Goal: Communication & Community: Share content

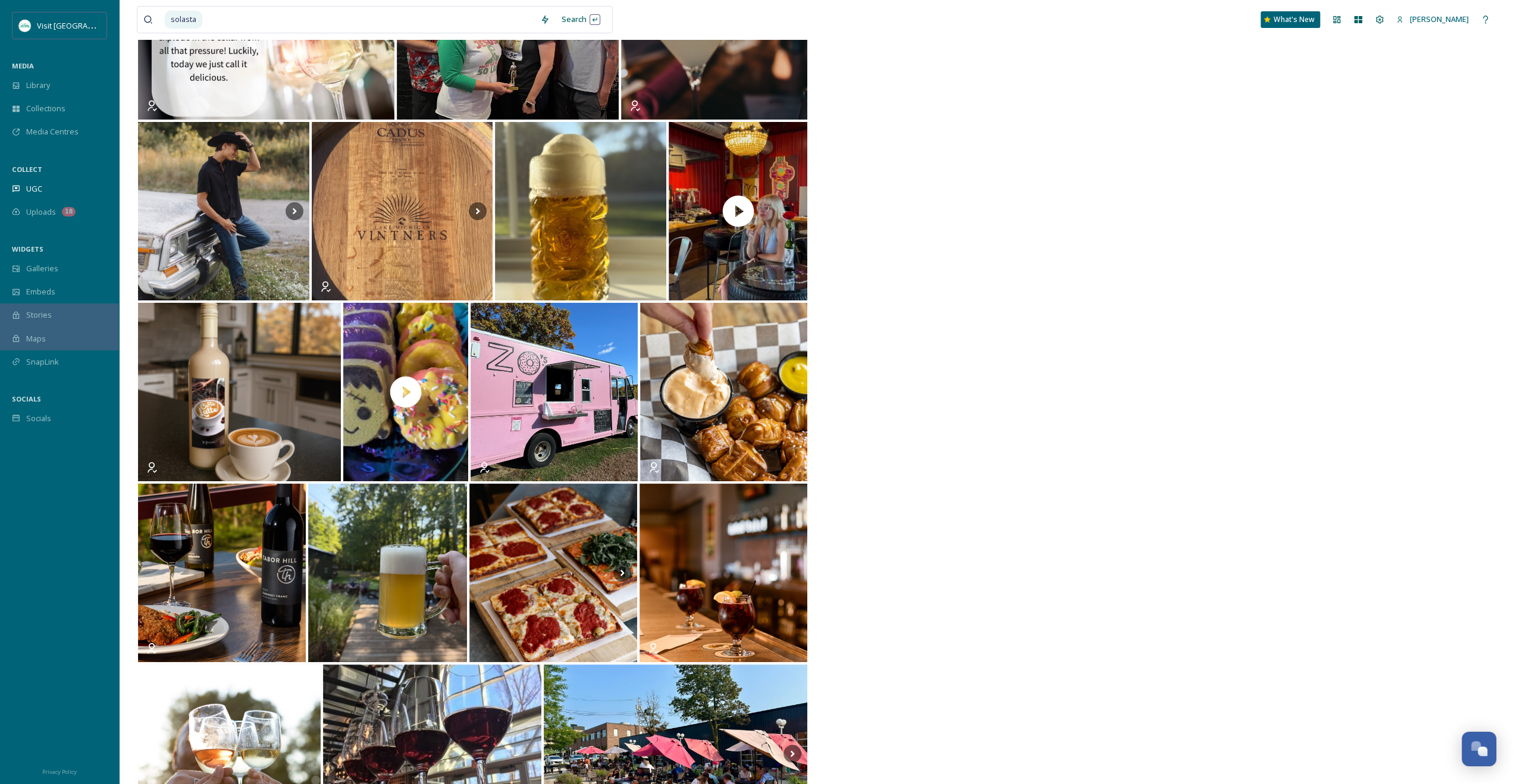
scroll to position [4002, 0]
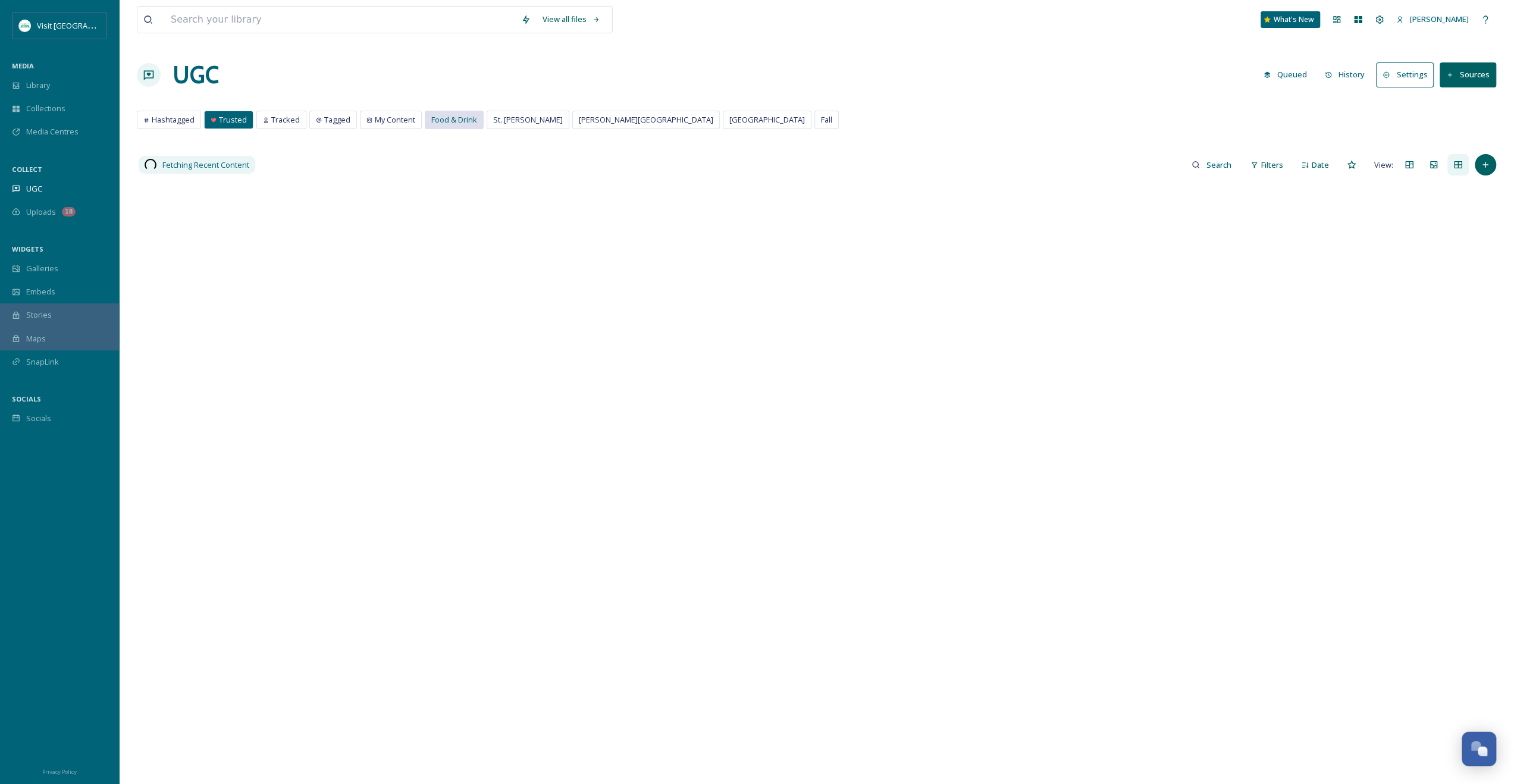
click at [441, 116] on span "Food & Drink" at bounding box center [454, 120] width 46 height 12
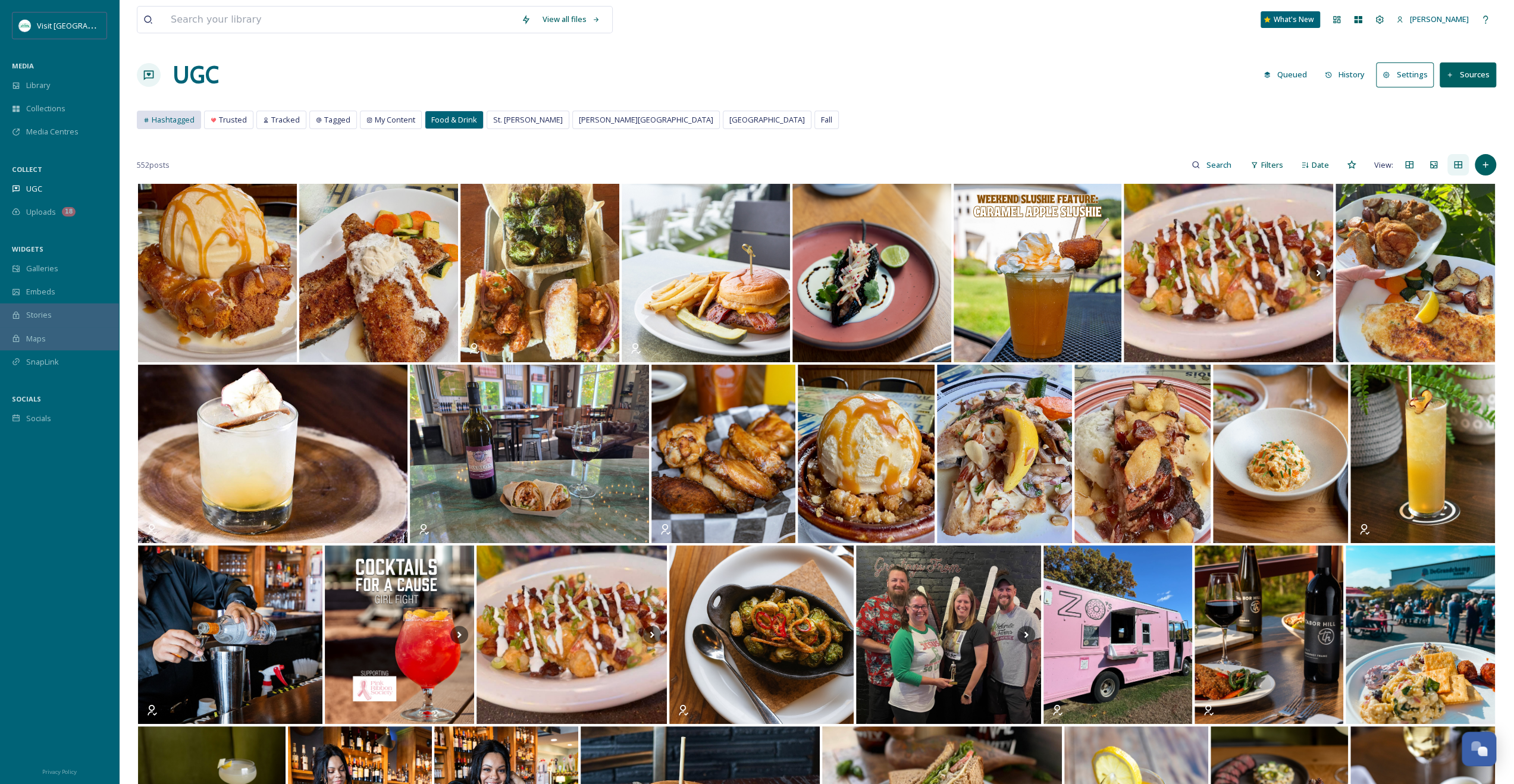
click at [171, 123] on span "Hashtagged" at bounding box center [173, 120] width 43 height 12
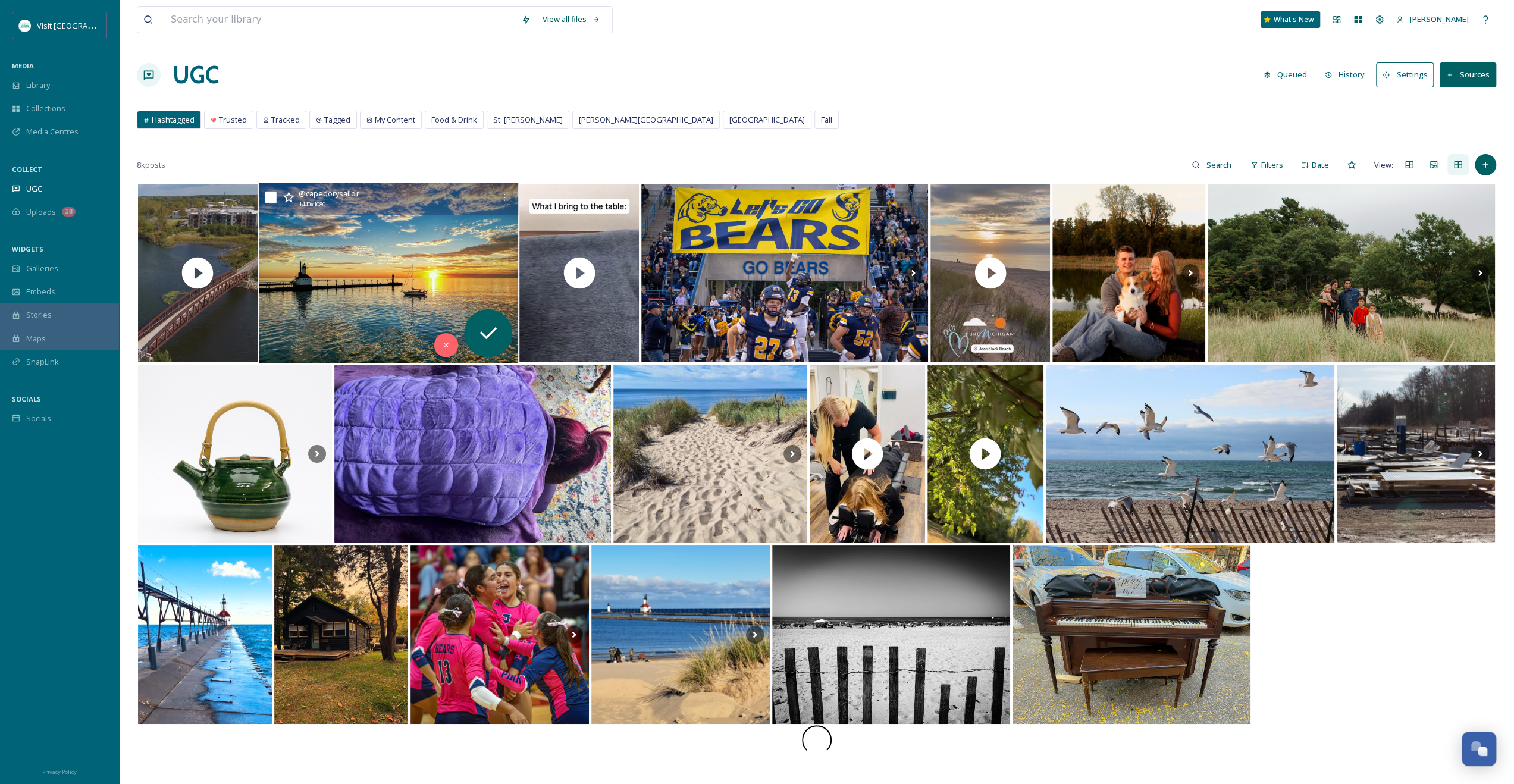
click at [422, 292] on img at bounding box center [388, 273] width 260 height 180
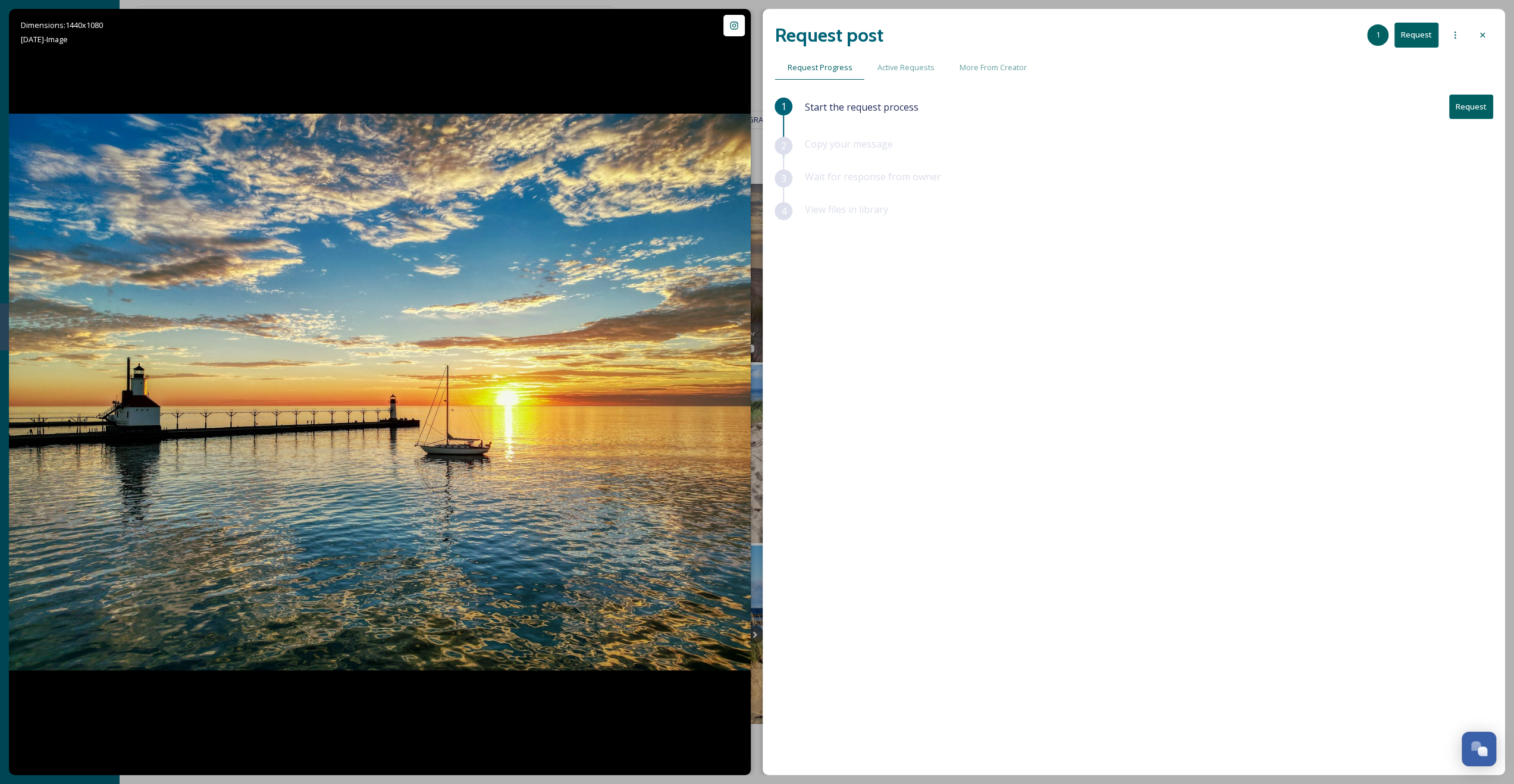
drag, startPoint x: 1486, startPoint y: 123, endPoint x: 1482, endPoint y: 110, distance: 13.6
click at [1486, 123] on div "Start the request process Request" at bounding box center [1149, 115] width 689 height 42
click at [1482, 110] on button "Request" at bounding box center [1471, 107] width 44 height 25
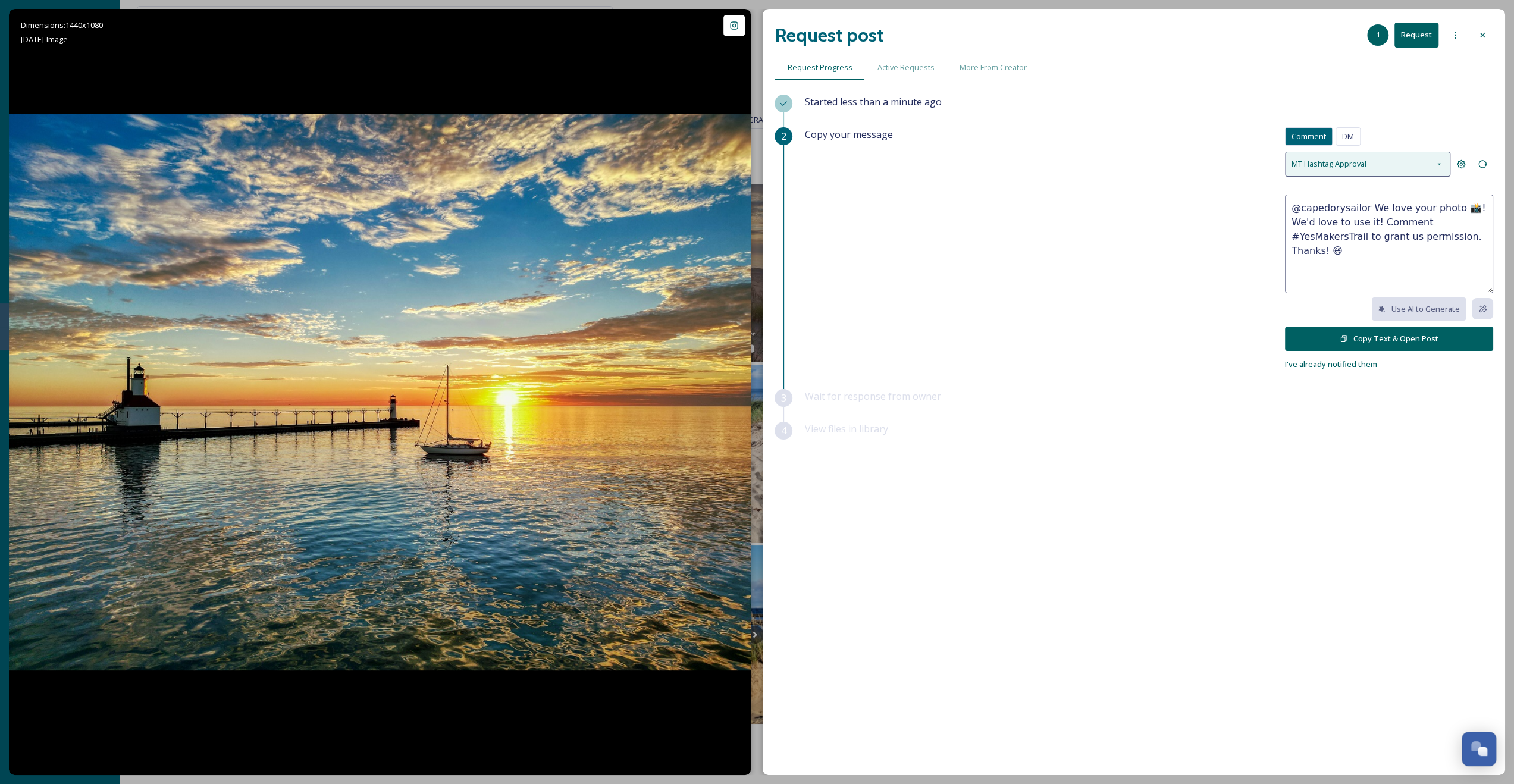
click at [1331, 160] on span "MT Hashtag Approval" at bounding box center [1329, 164] width 75 height 12
click at [1326, 186] on div "TC Hashtag Approval" at bounding box center [1328, 193] width 73 height 15
type textarea "@capedorysailor What a beautiful shot 📸! We’d love to share this to promote our…"
click at [1390, 333] on button "Copy Text & Open Post" at bounding box center [1389, 339] width 208 height 25
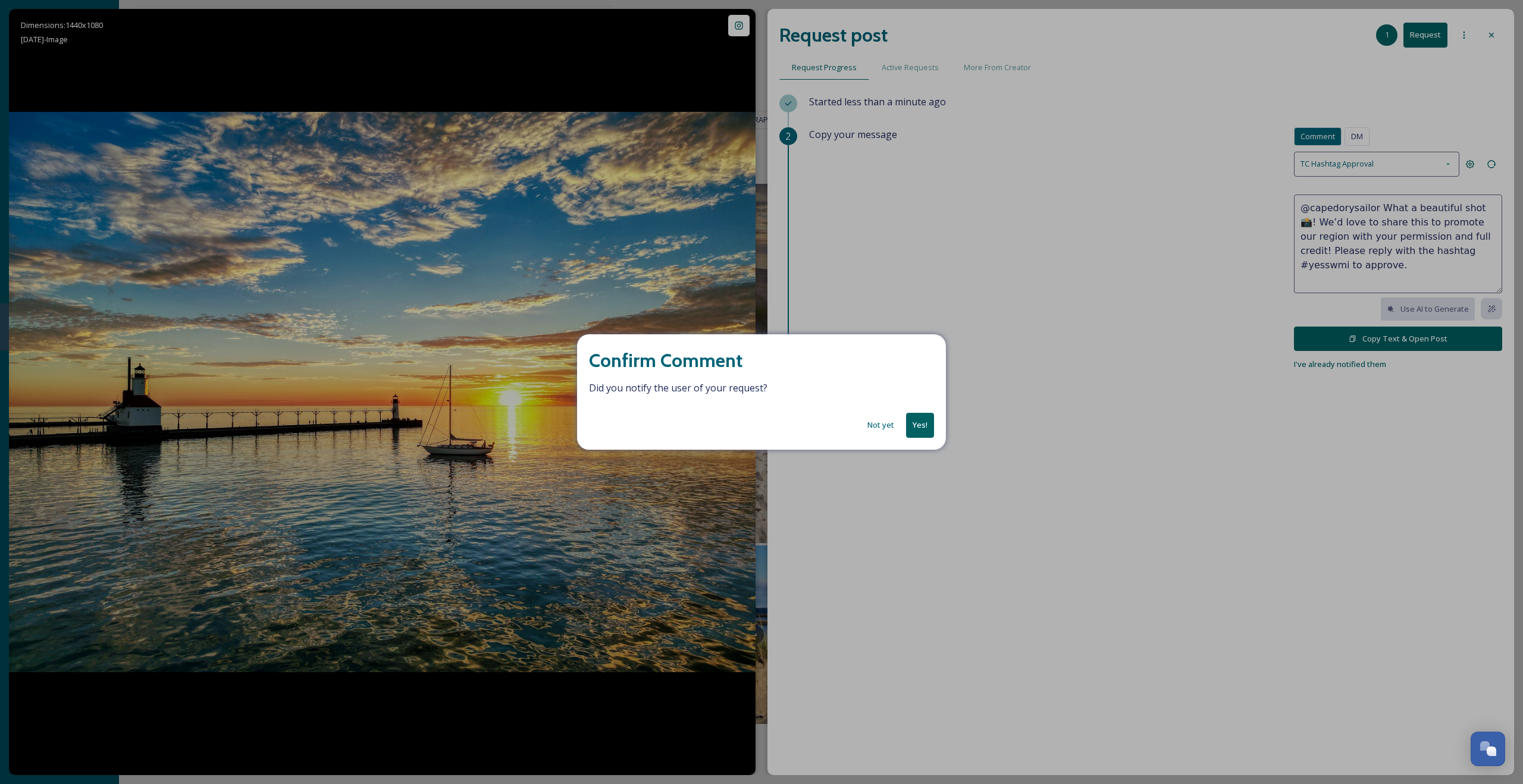
click at [922, 420] on button "Yes!" at bounding box center [920, 425] width 28 height 25
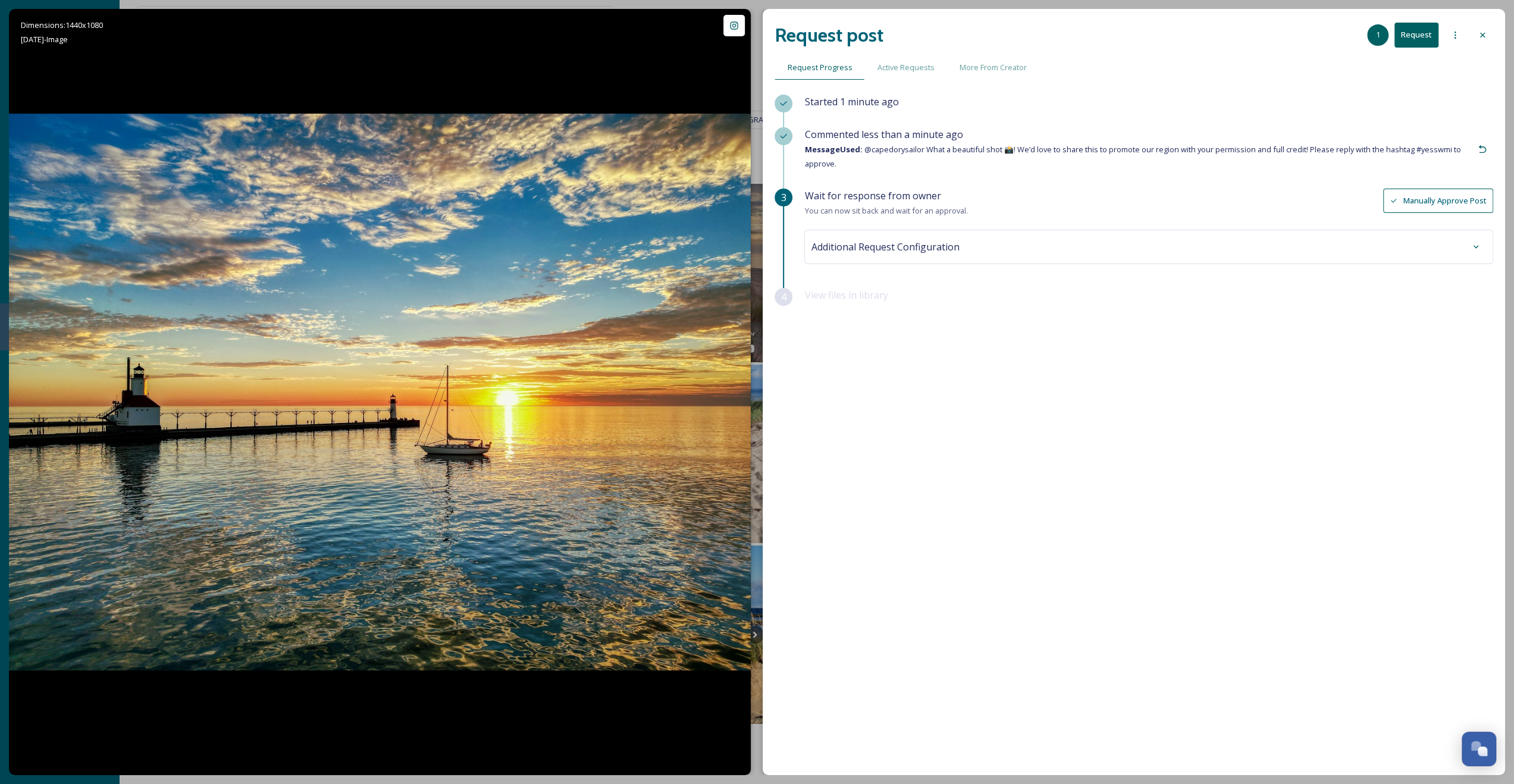
click at [1467, 232] on div "Additional Request Configuration" at bounding box center [1149, 247] width 689 height 35
click at [1482, 250] on div at bounding box center [1476, 246] width 21 height 21
click at [1416, 38] on button "Request" at bounding box center [1416, 35] width 44 height 25
click at [1489, 39] on div at bounding box center [1482, 35] width 21 height 21
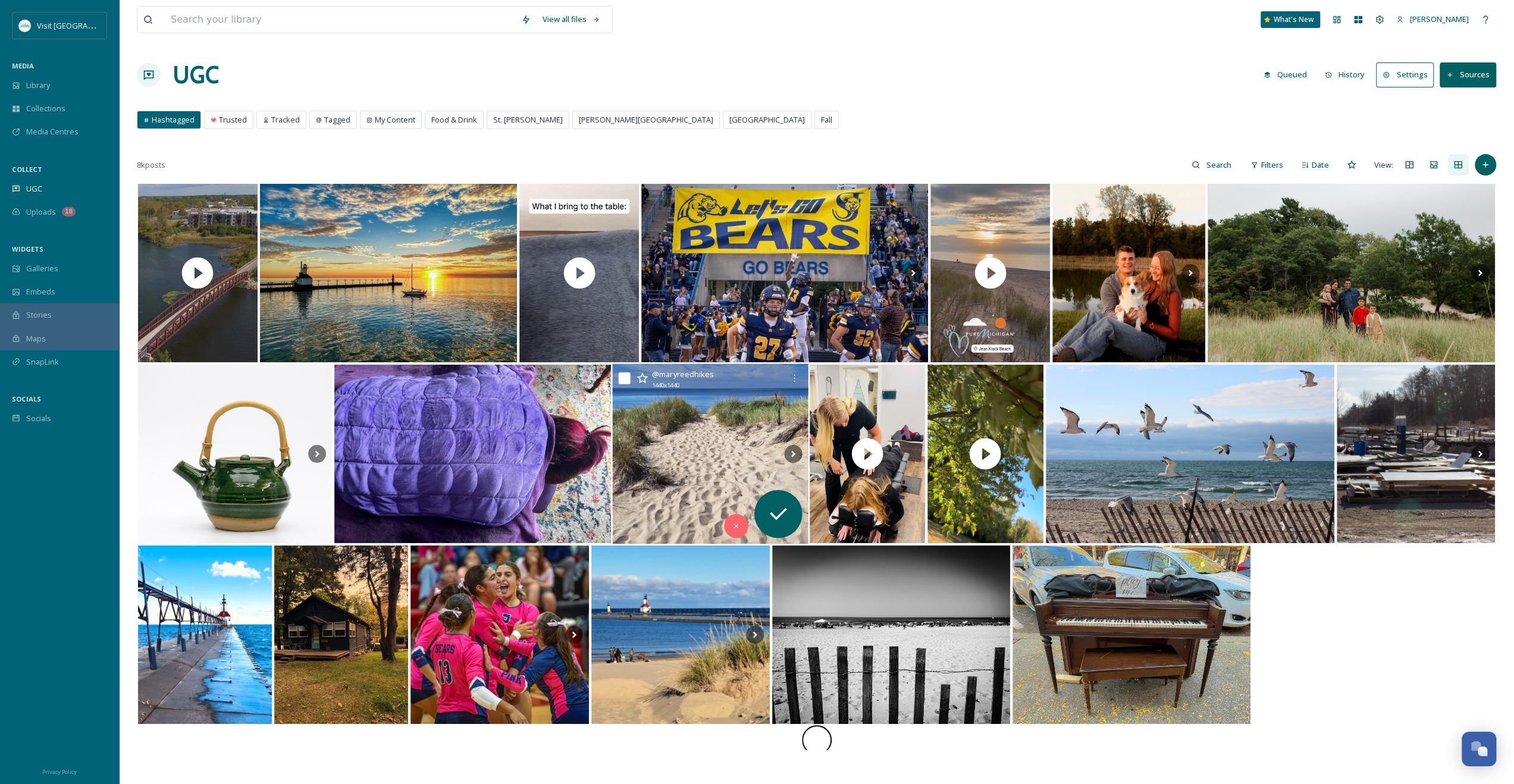
click at [758, 440] on img at bounding box center [710, 454] width 196 height 180
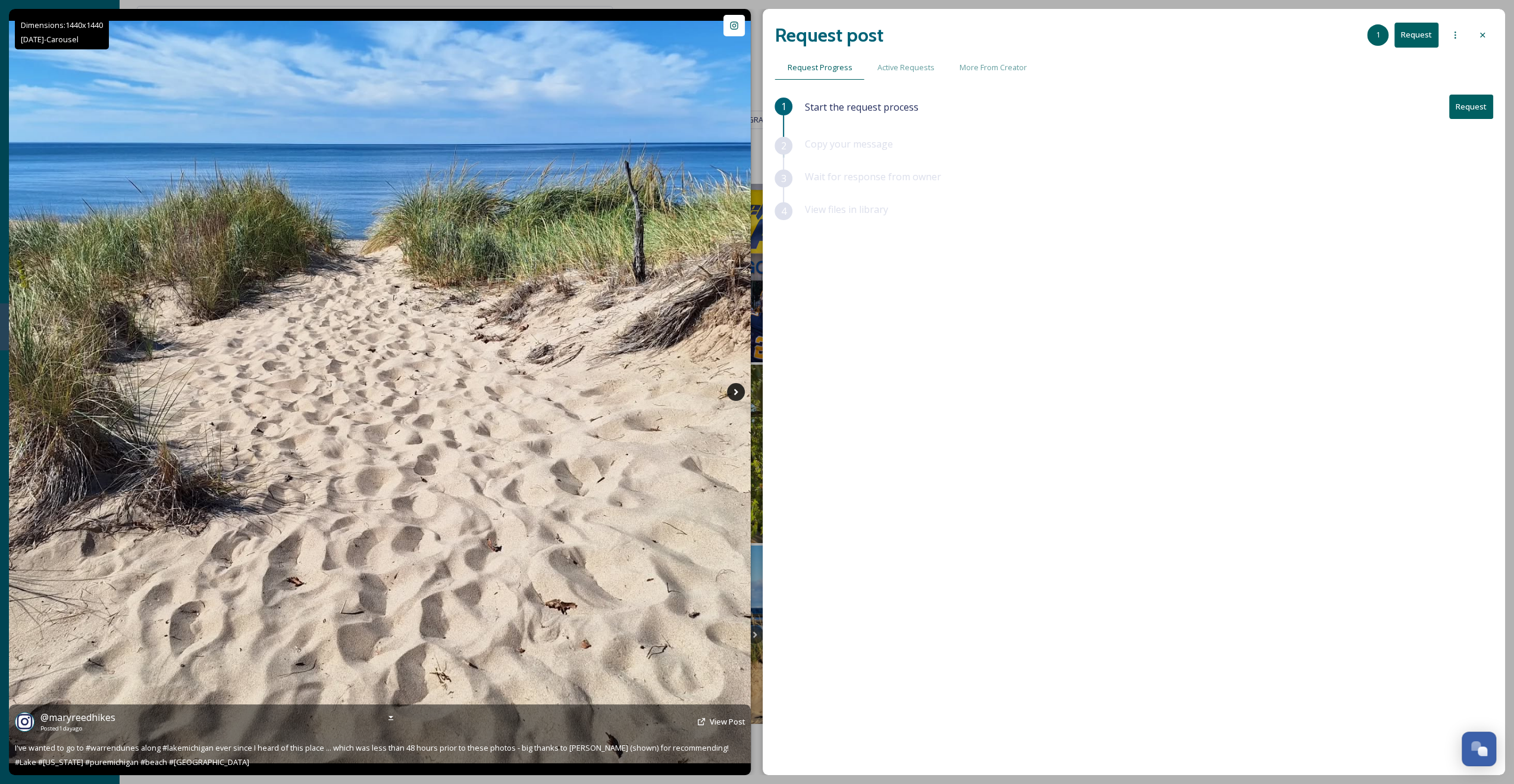
click at [742, 393] on icon at bounding box center [736, 392] width 18 height 18
click at [733, 387] on icon at bounding box center [736, 392] width 18 height 18
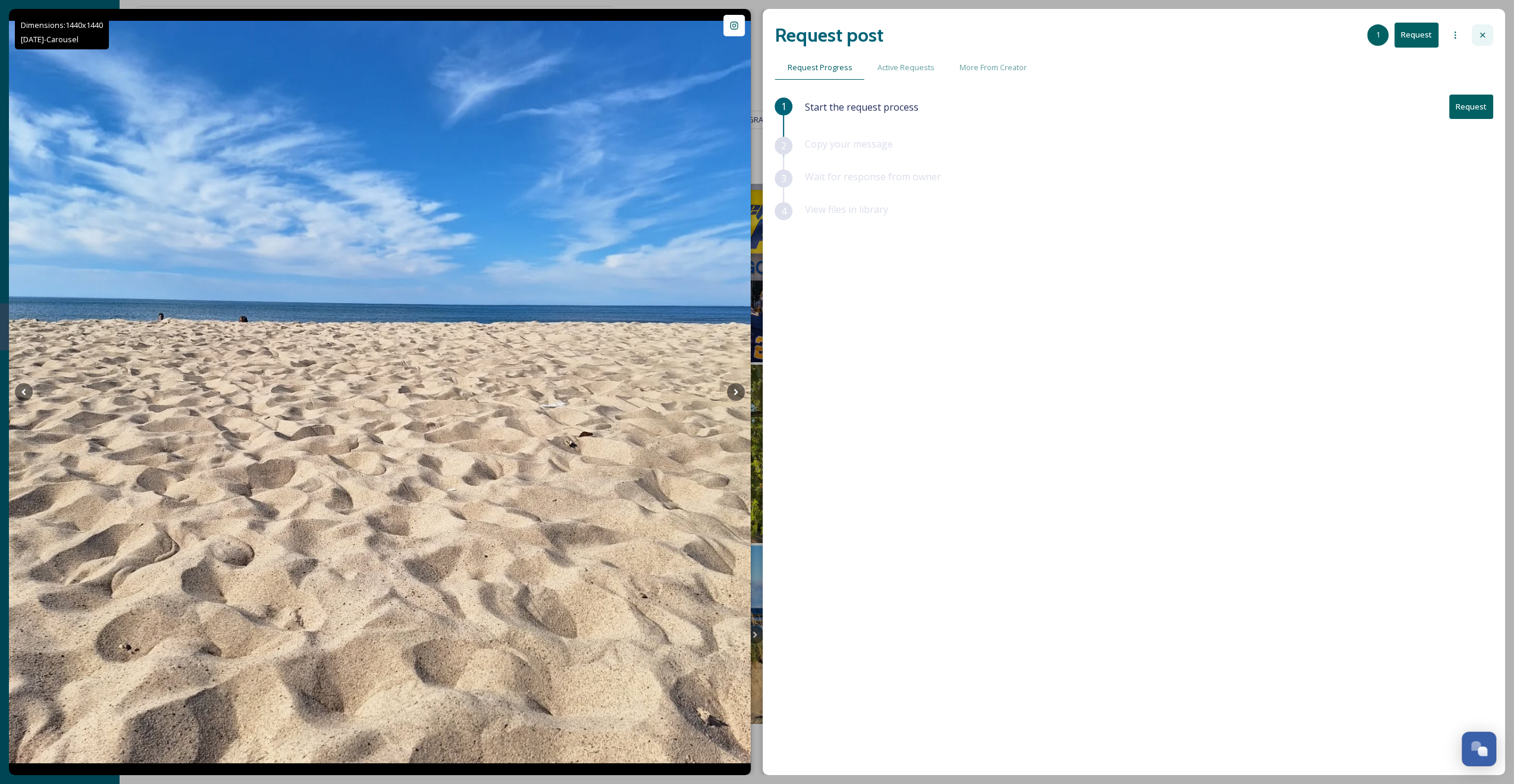
click at [1473, 33] on div at bounding box center [1482, 35] width 21 height 21
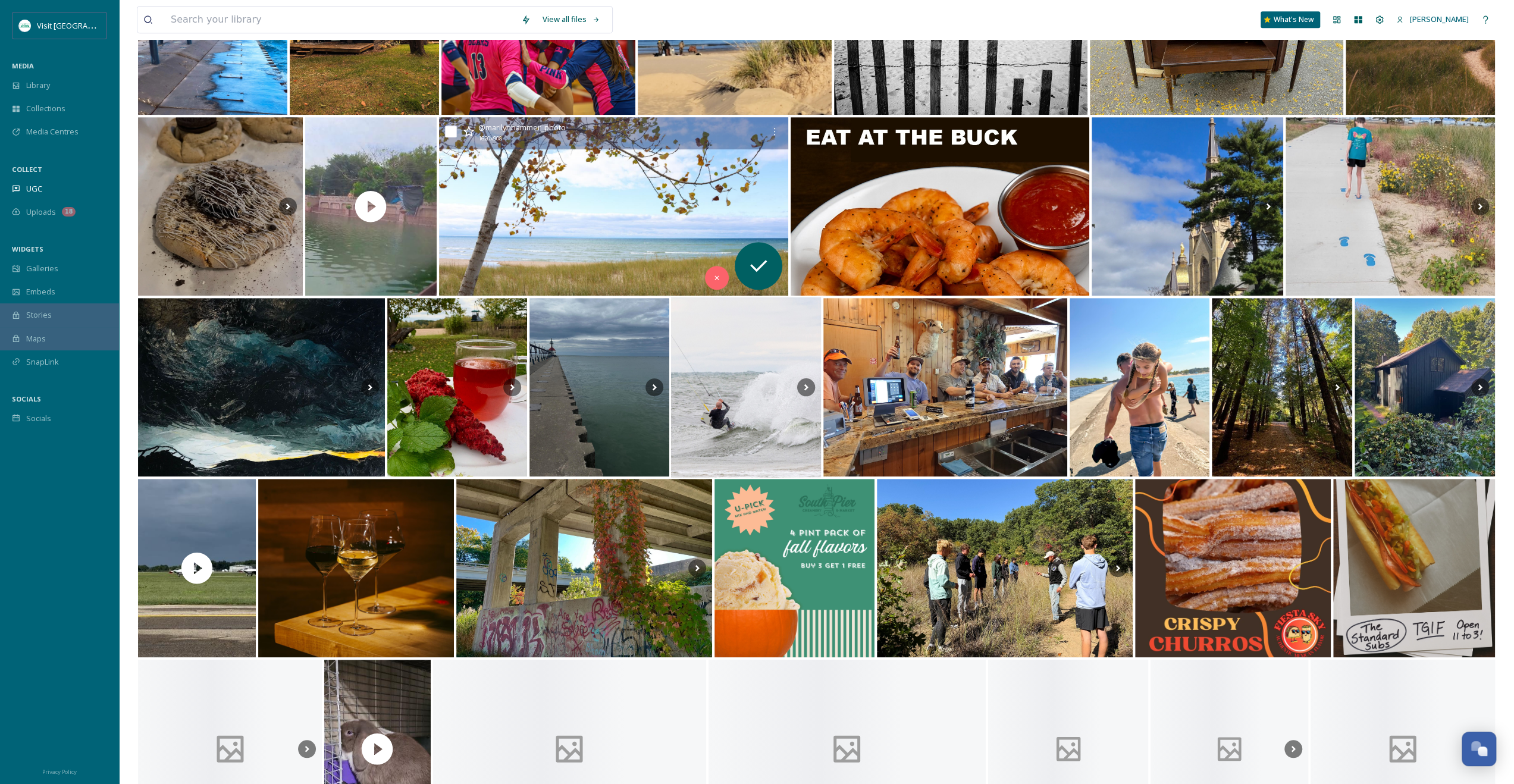
scroll to position [777, 0]
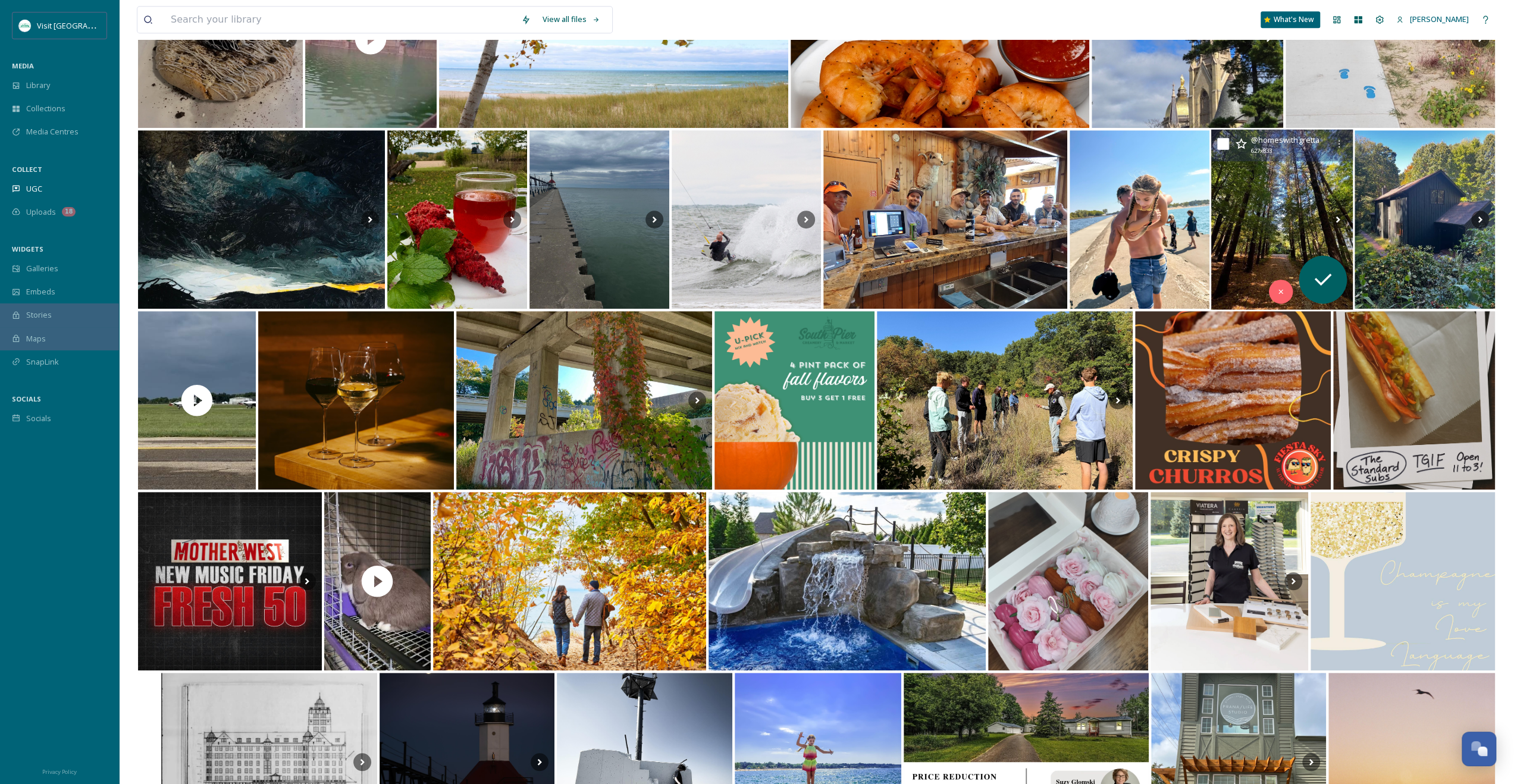
click at [1271, 203] on img at bounding box center [1282, 220] width 142 height 180
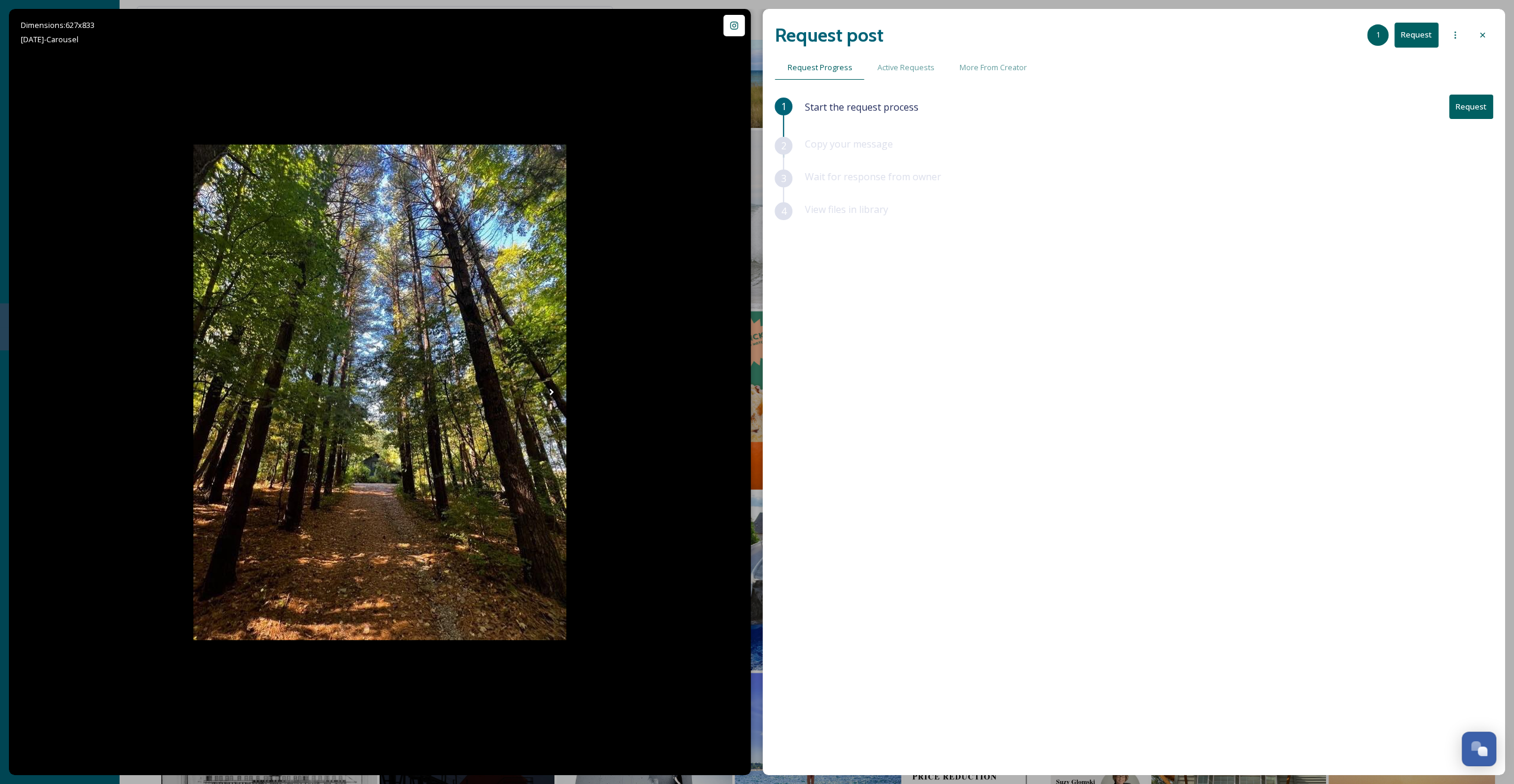
click at [1481, 39] on icon at bounding box center [1482, 35] width 9 height 9
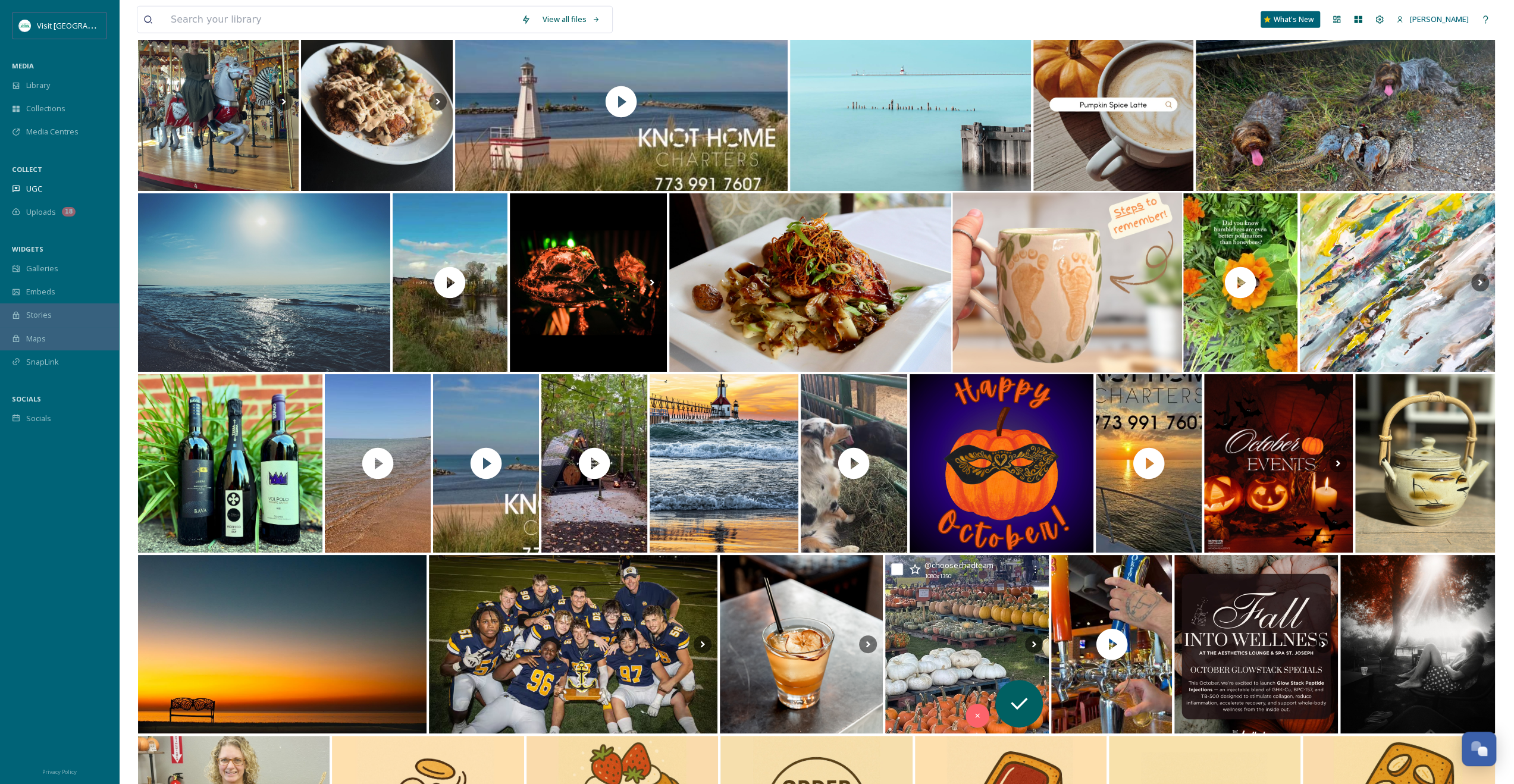
scroll to position [3750, 0]
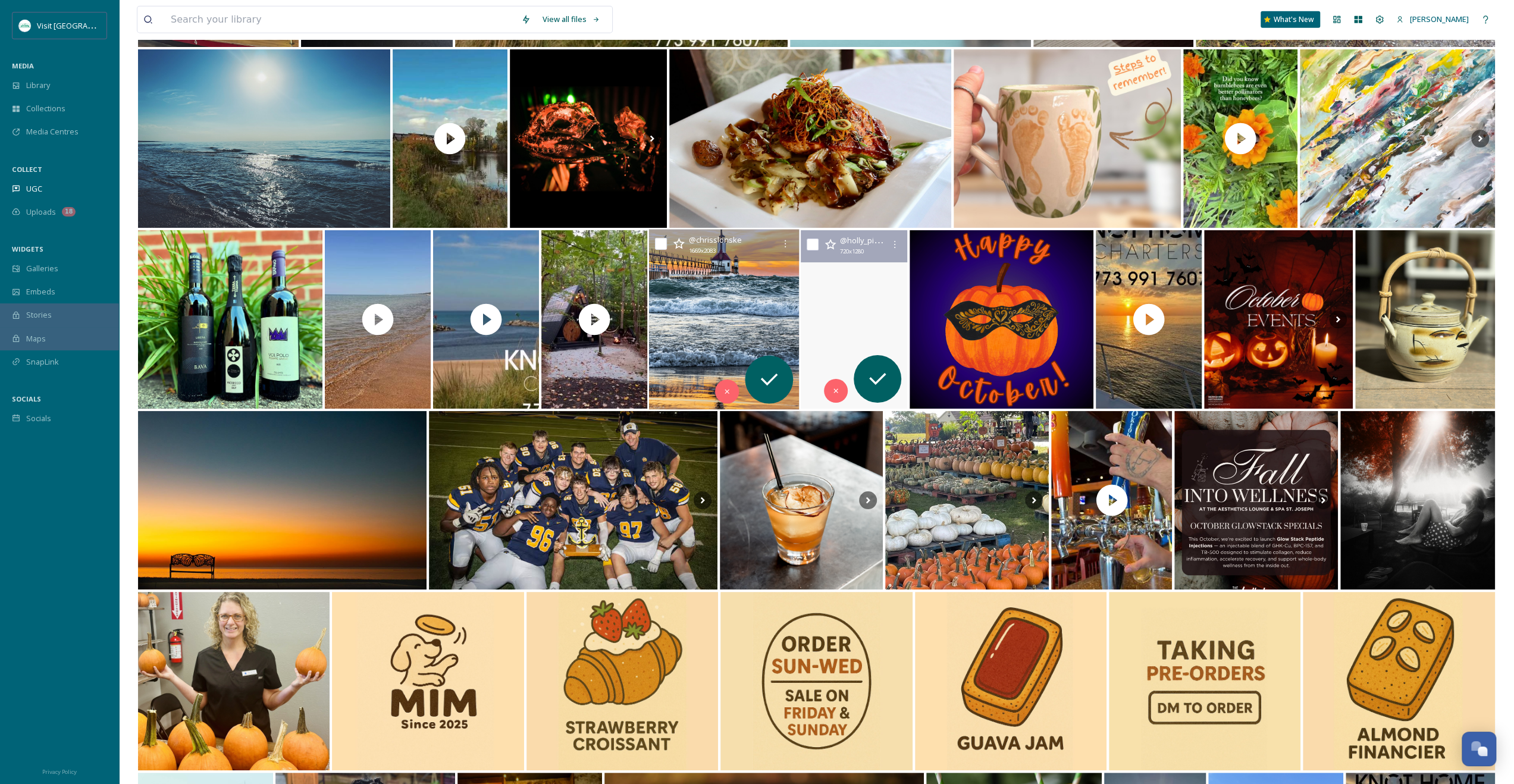
click at [736, 342] on img at bounding box center [724, 319] width 150 height 180
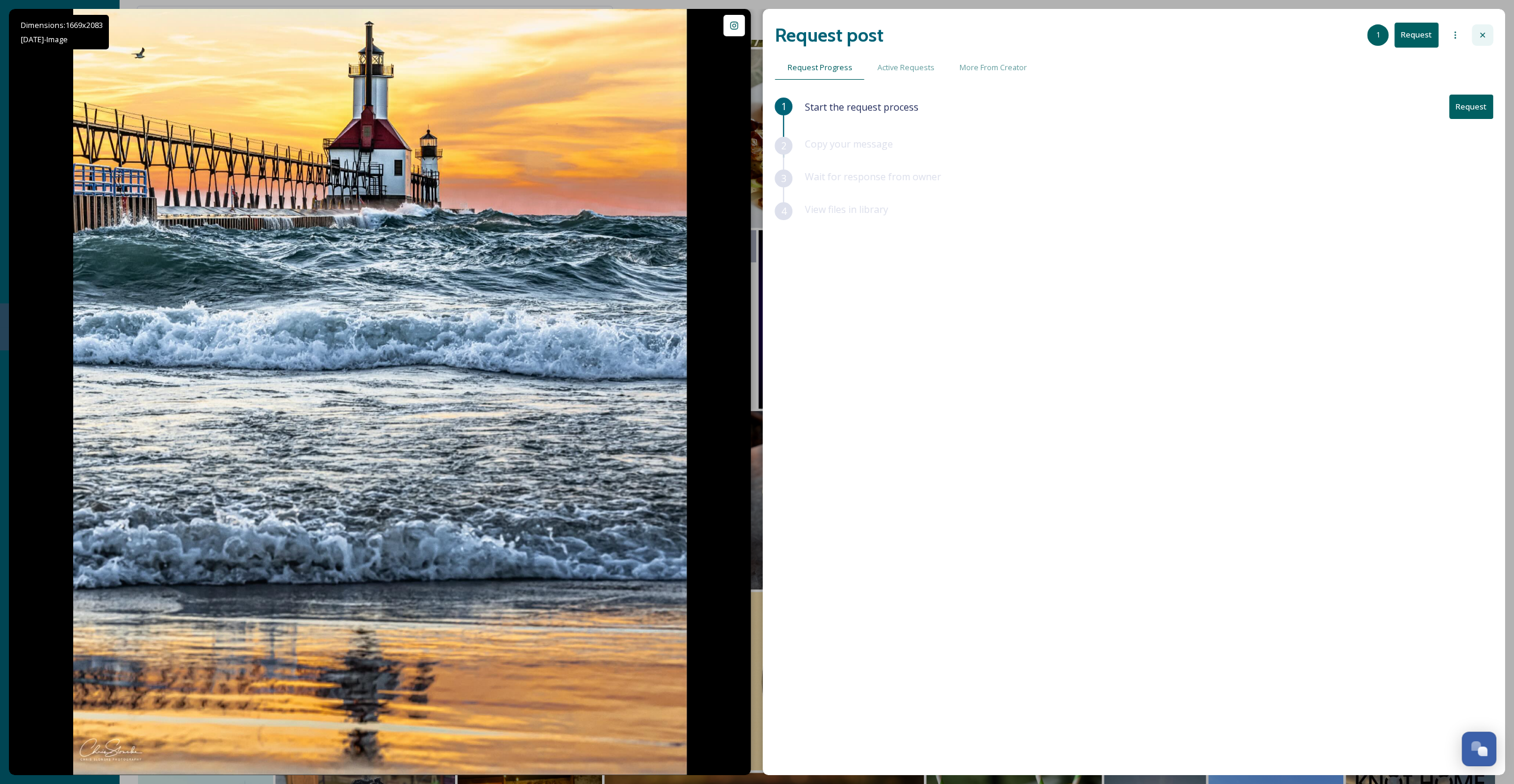
click at [1472, 33] on div at bounding box center [1482, 35] width 21 height 21
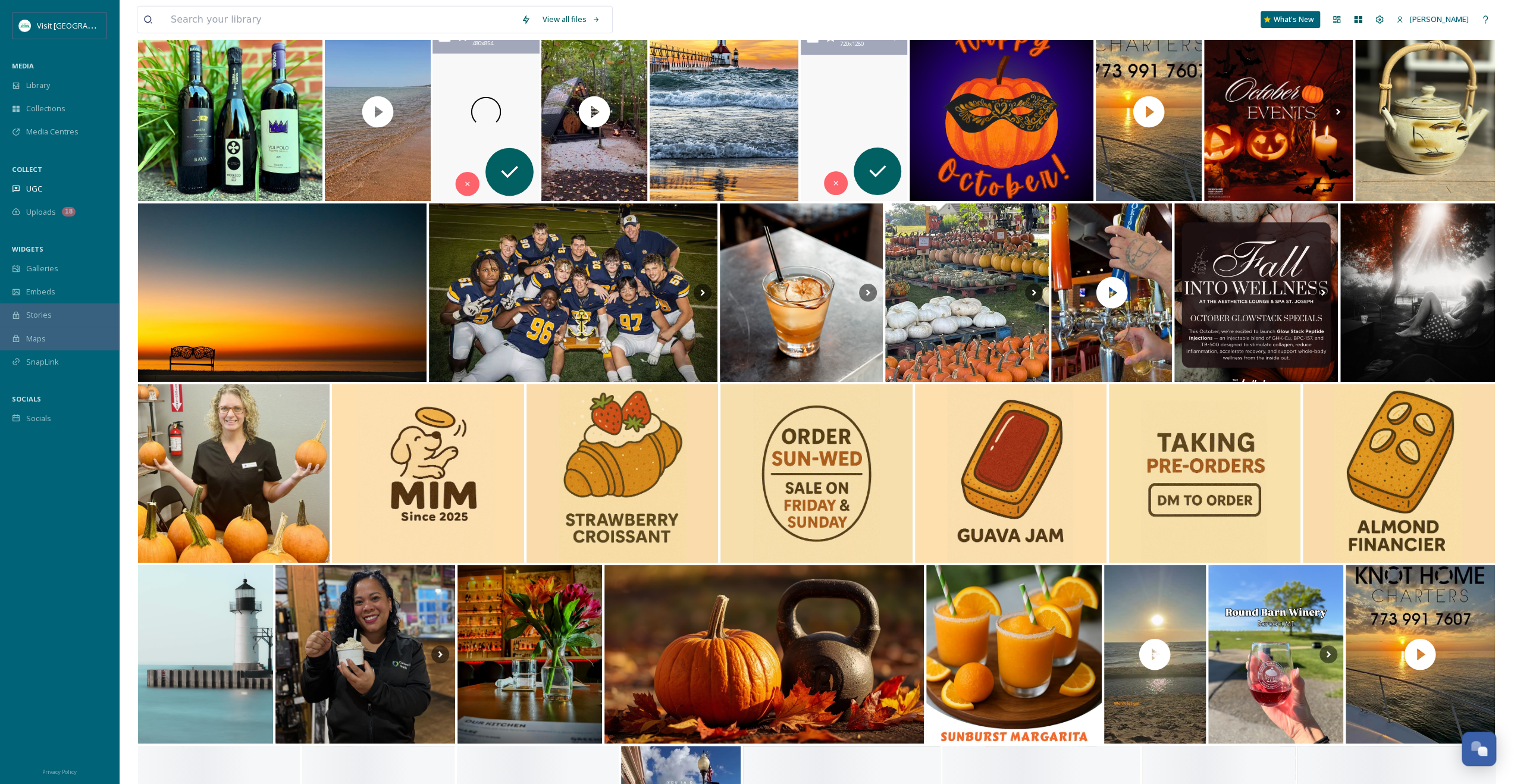
scroll to position [4048, 0]
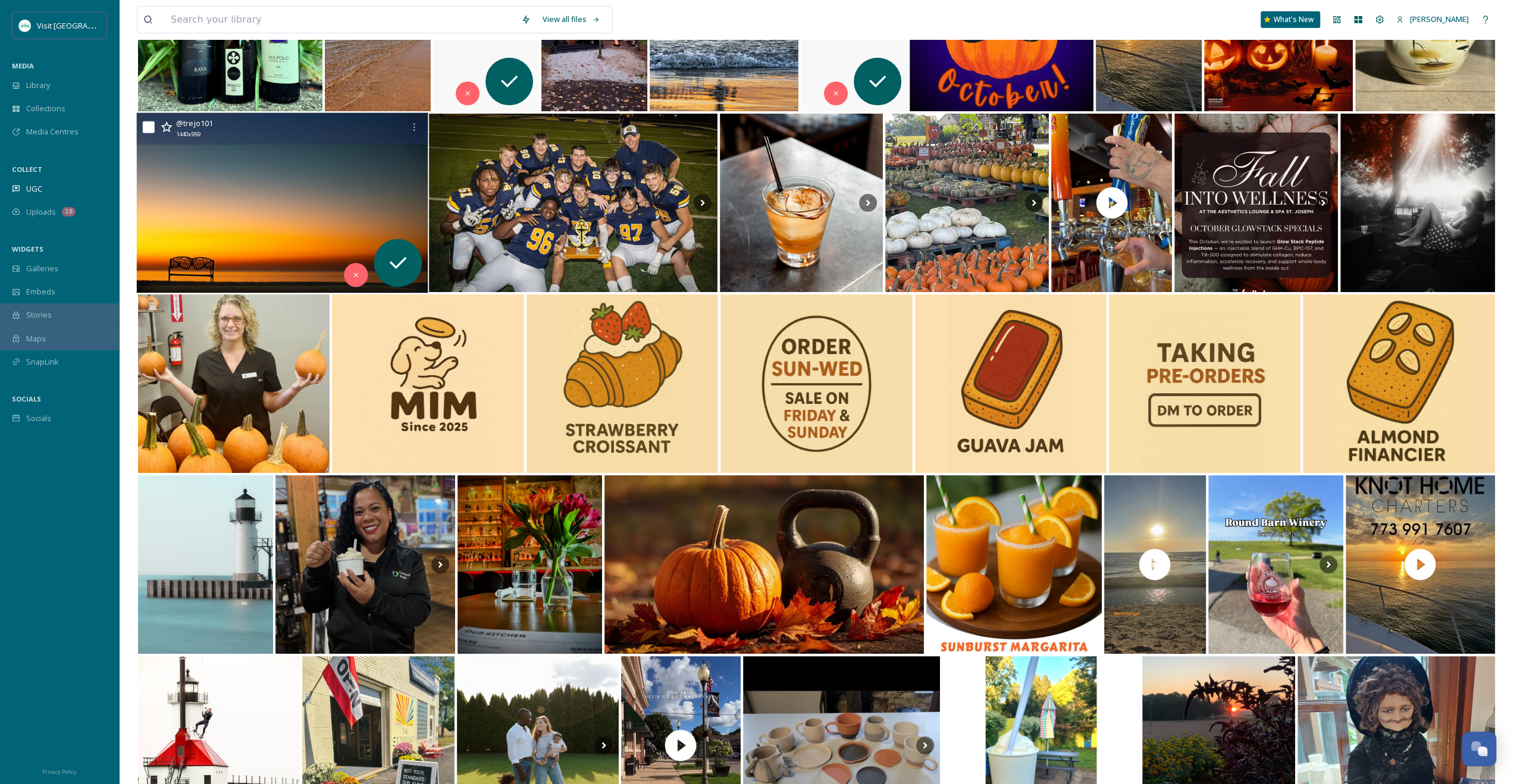
click at [182, 161] on img at bounding box center [282, 203] width 291 height 180
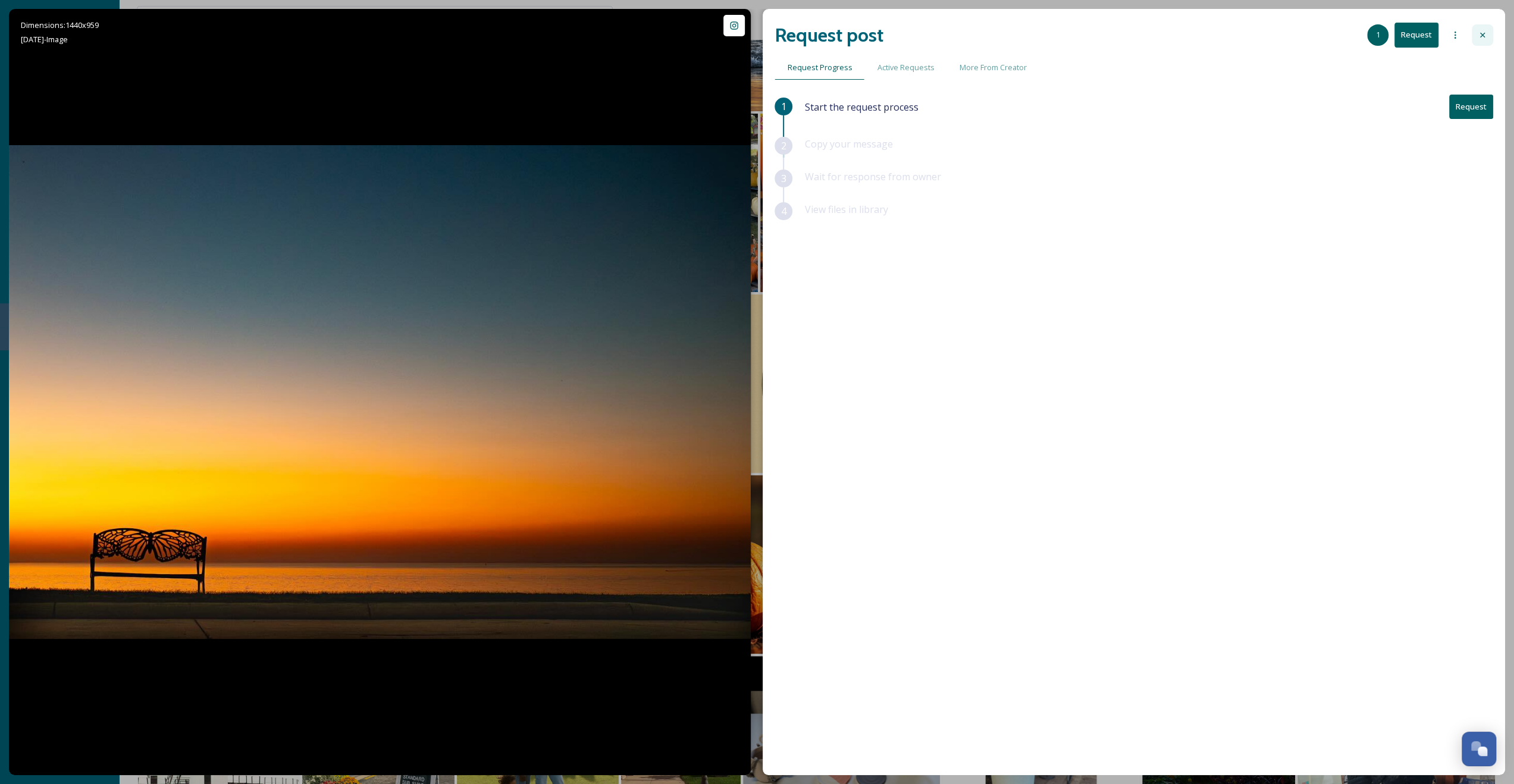
click at [1473, 28] on div at bounding box center [1482, 35] width 21 height 21
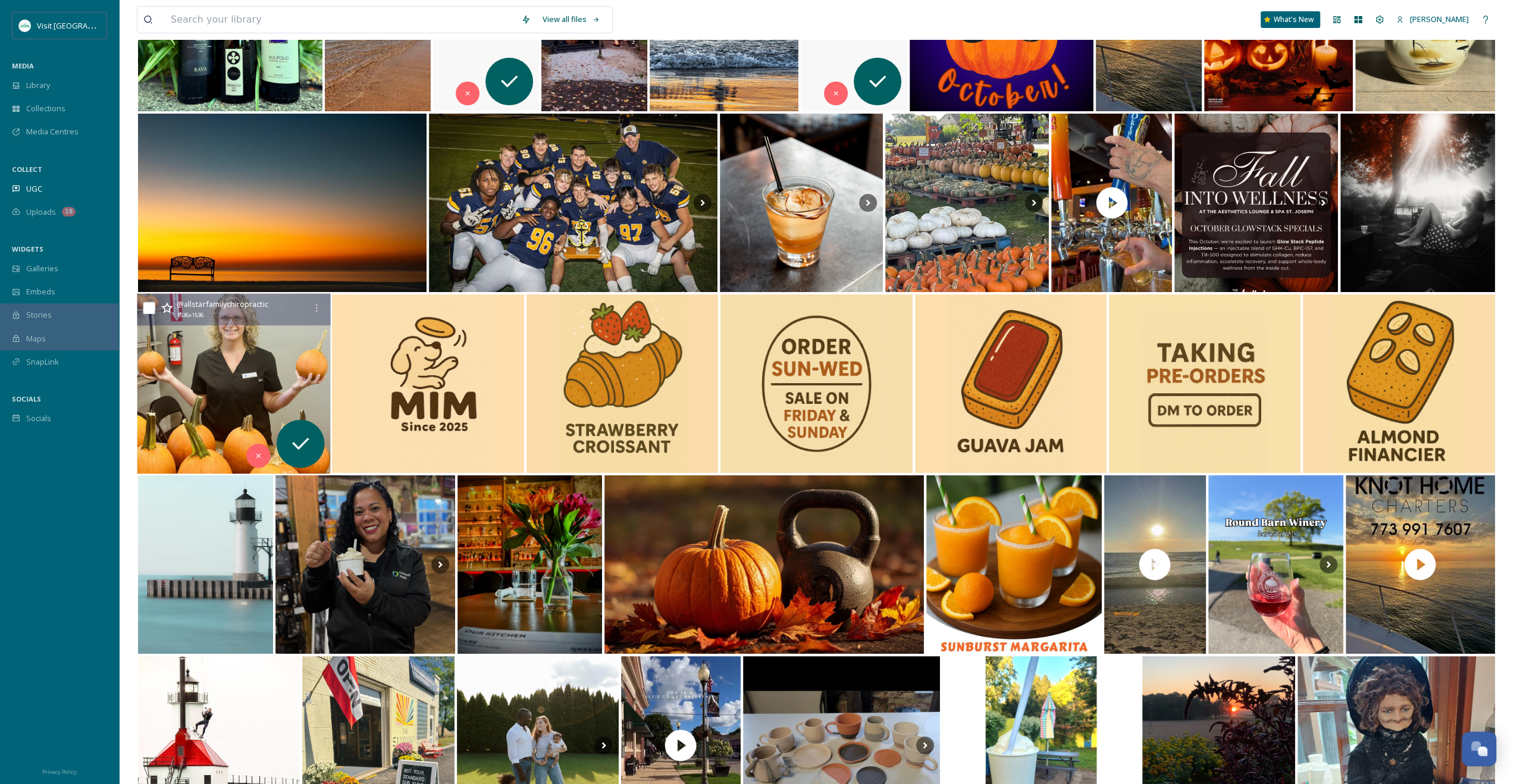
scroll to position [4107, 0]
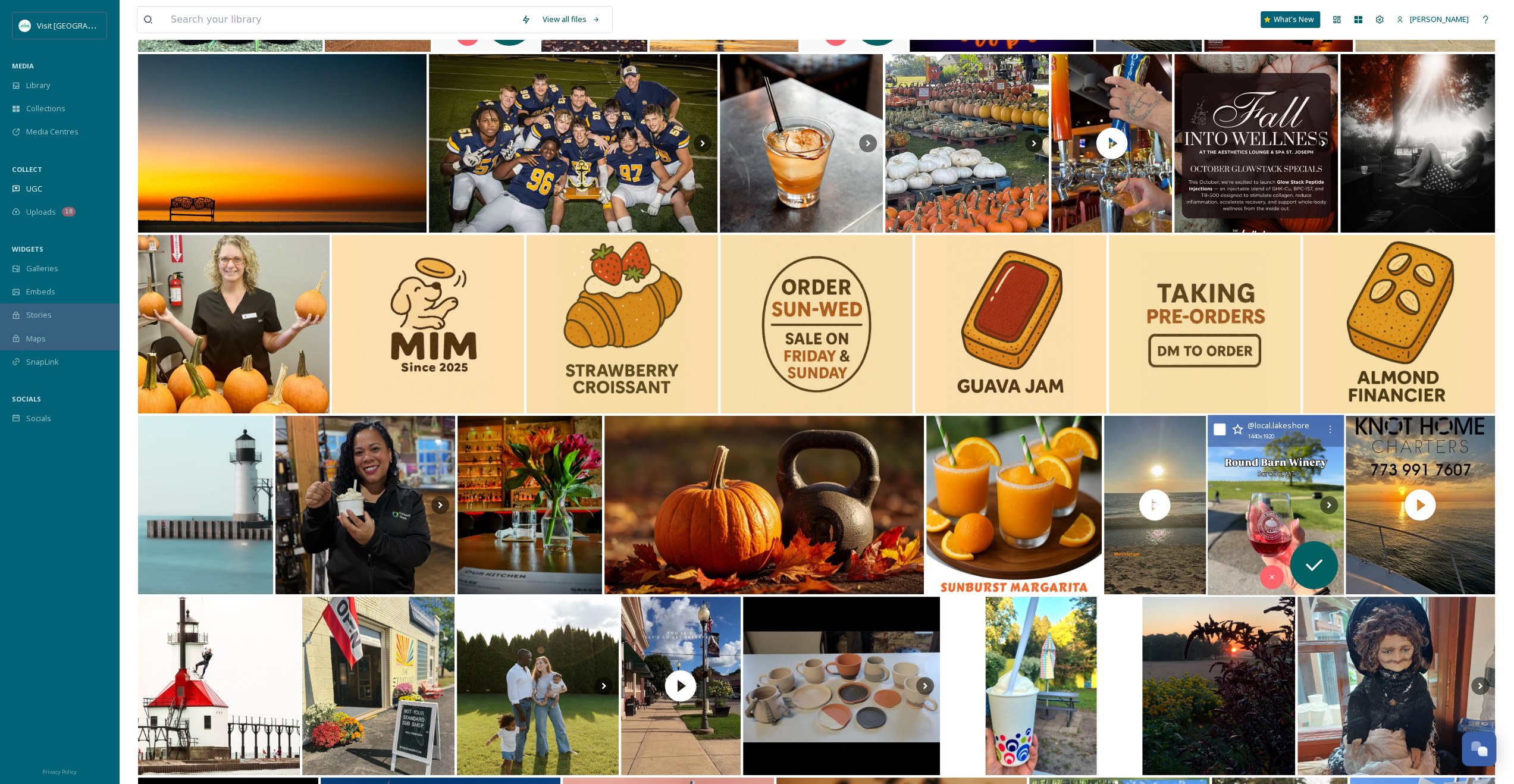
click at [1261, 457] on img at bounding box center [1275, 505] width 137 height 180
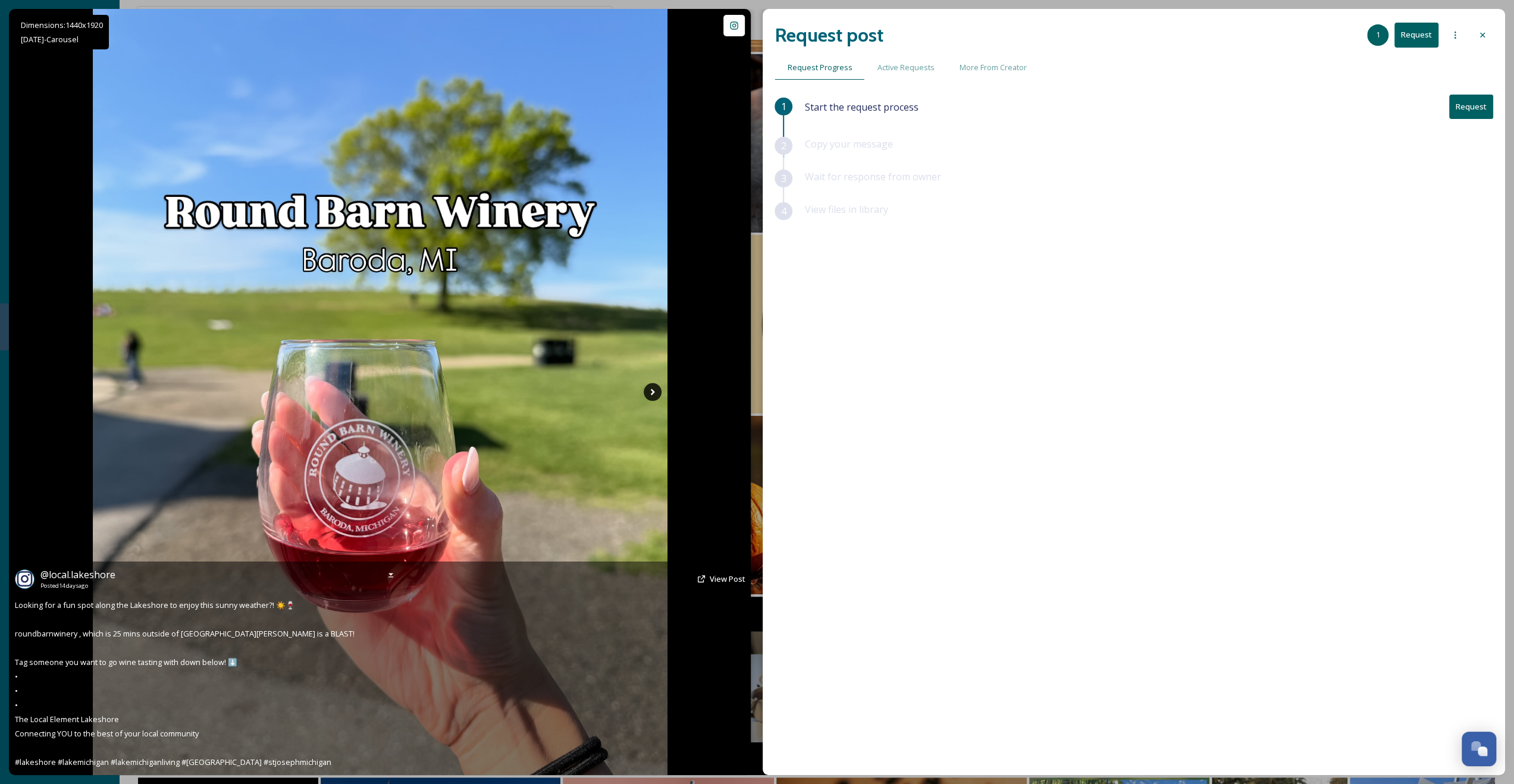
click at [651, 390] on icon at bounding box center [652, 392] width 4 height 7
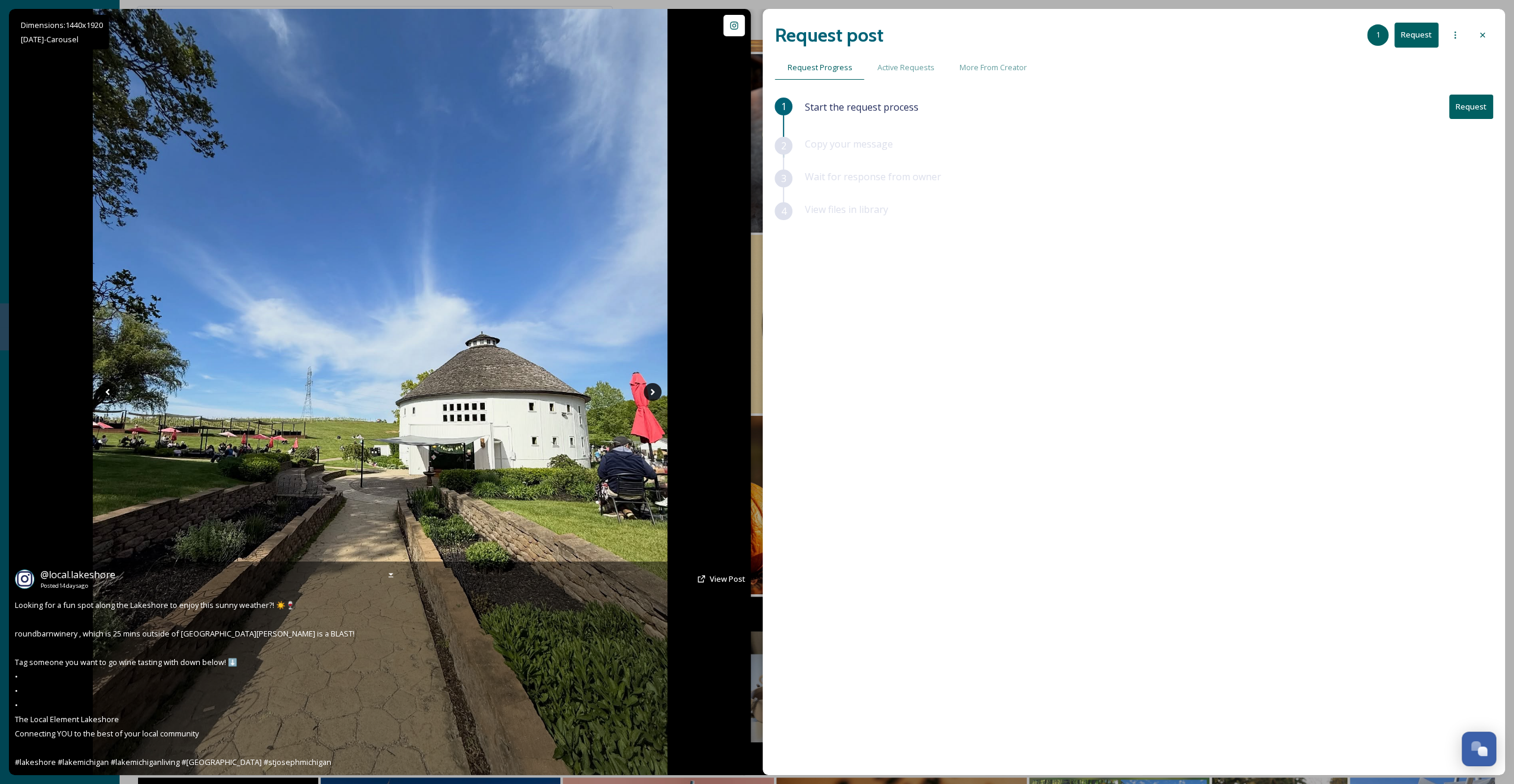
click at [651, 390] on icon at bounding box center [652, 392] width 4 height 7
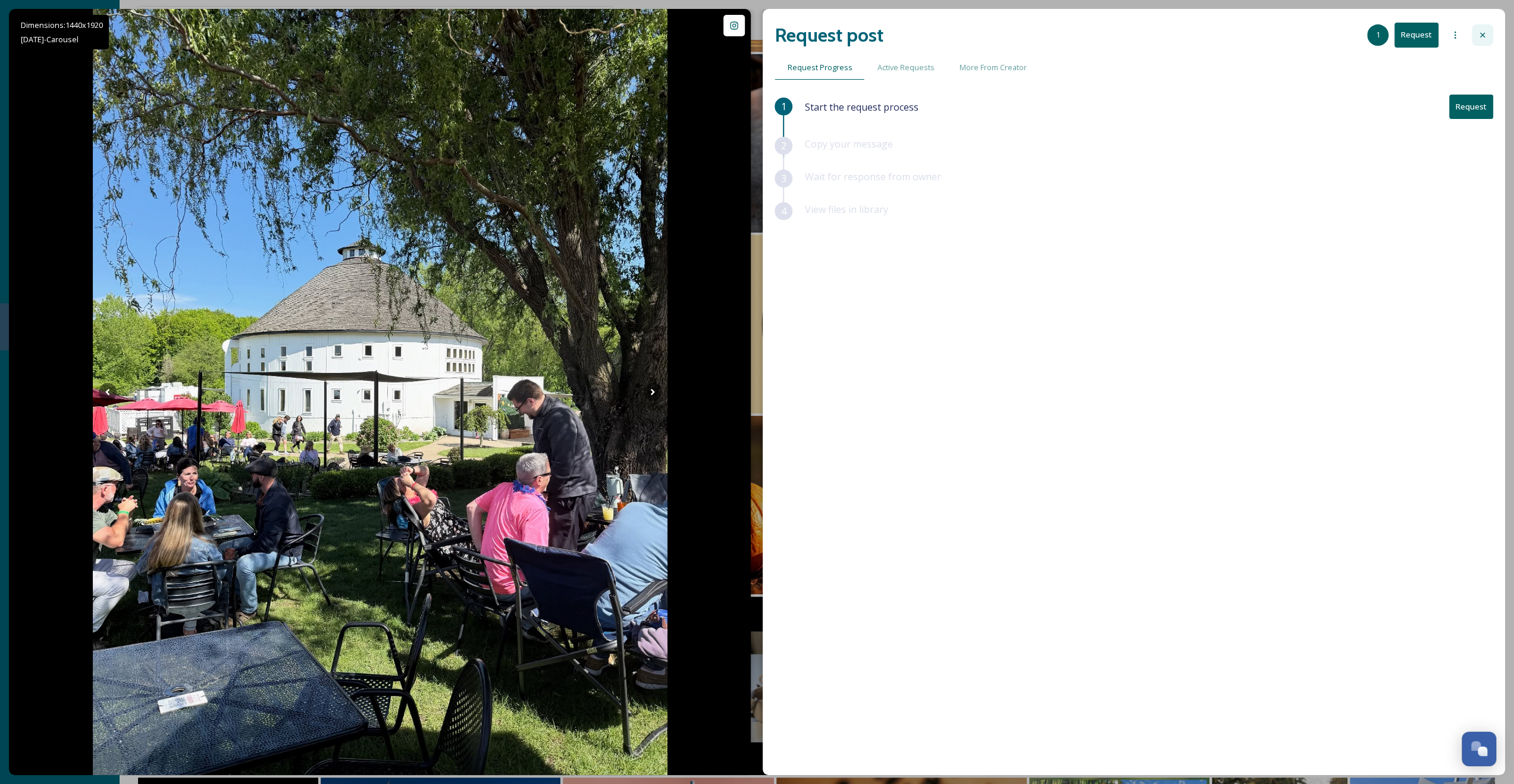
click at [1482, 36] on icon at bounding box center [1482, 35] width 9 height 9
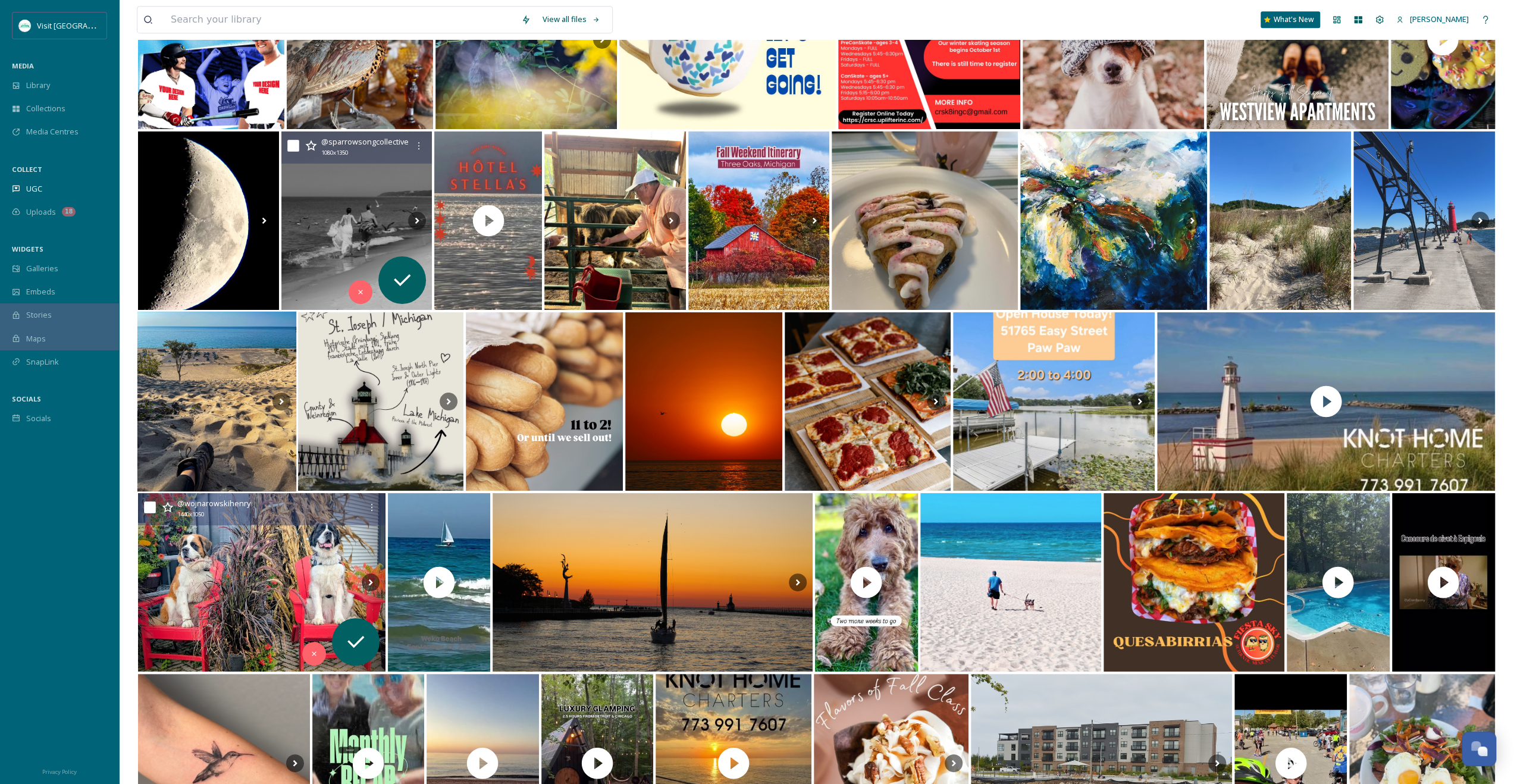
scroll to position [5296, 0]
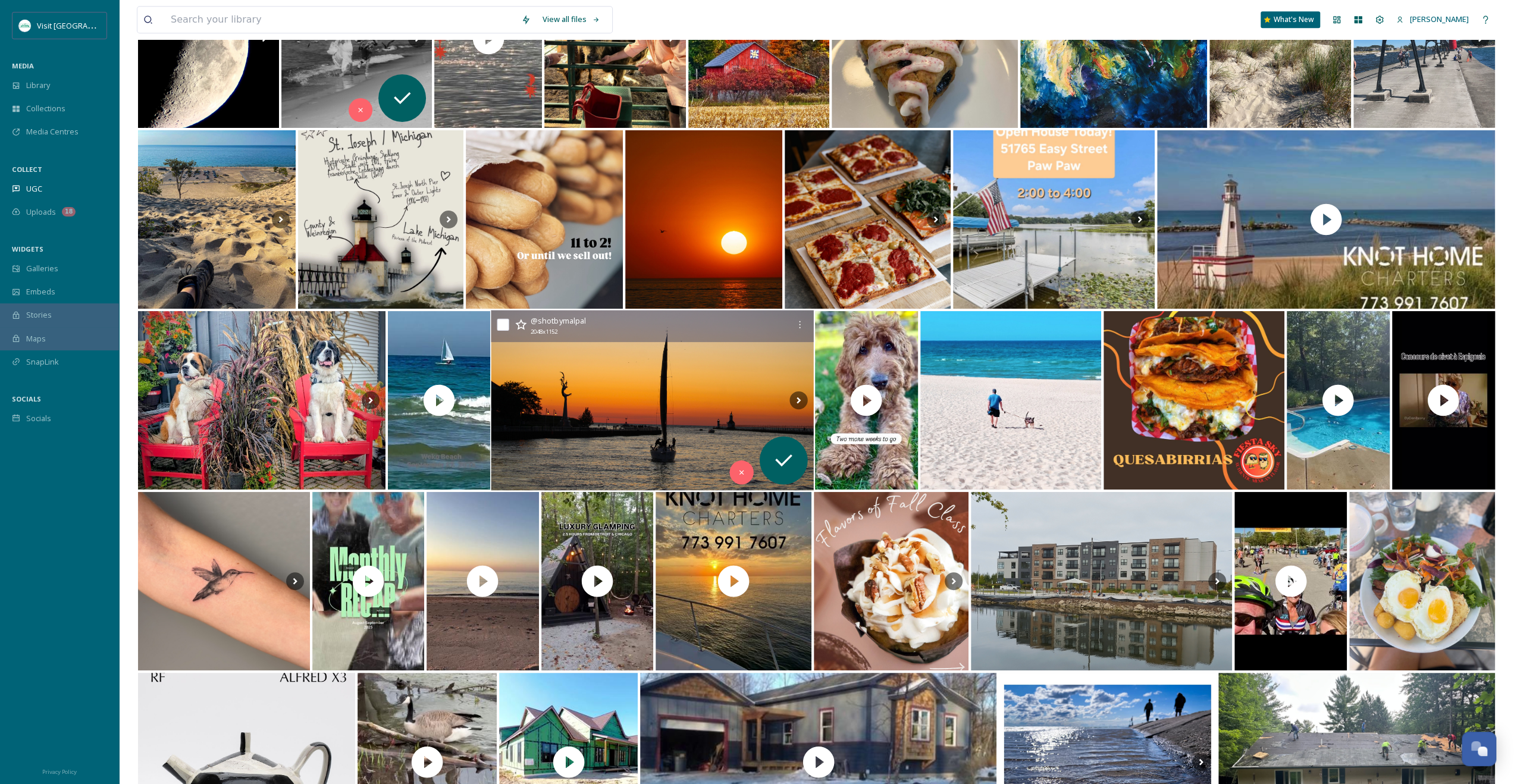
click at [601, 384] on img at bounding box center [653, 401] width 323 height 180
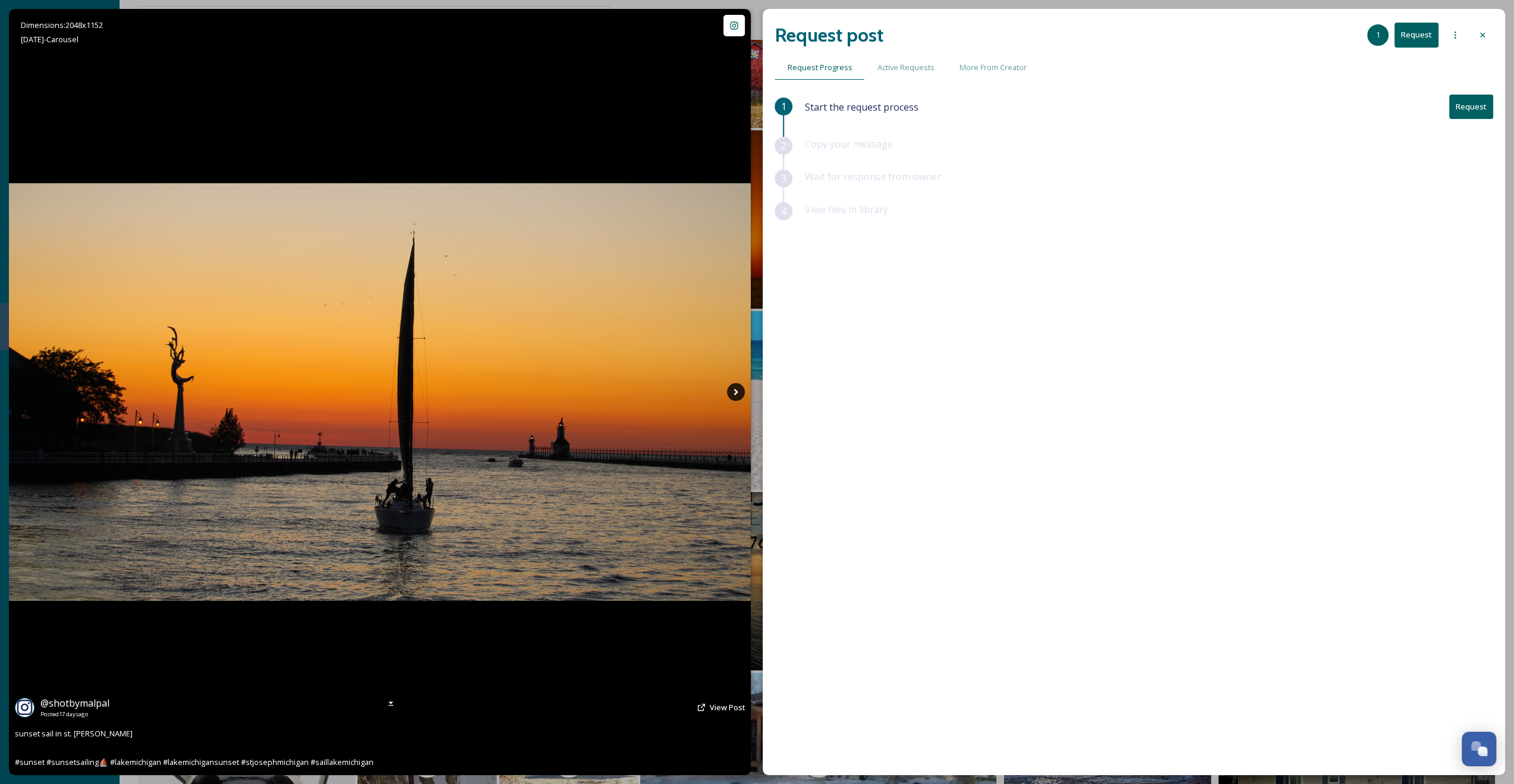
click at [730, 386] on icon at bounding box center [736, 392] width 18 height 18
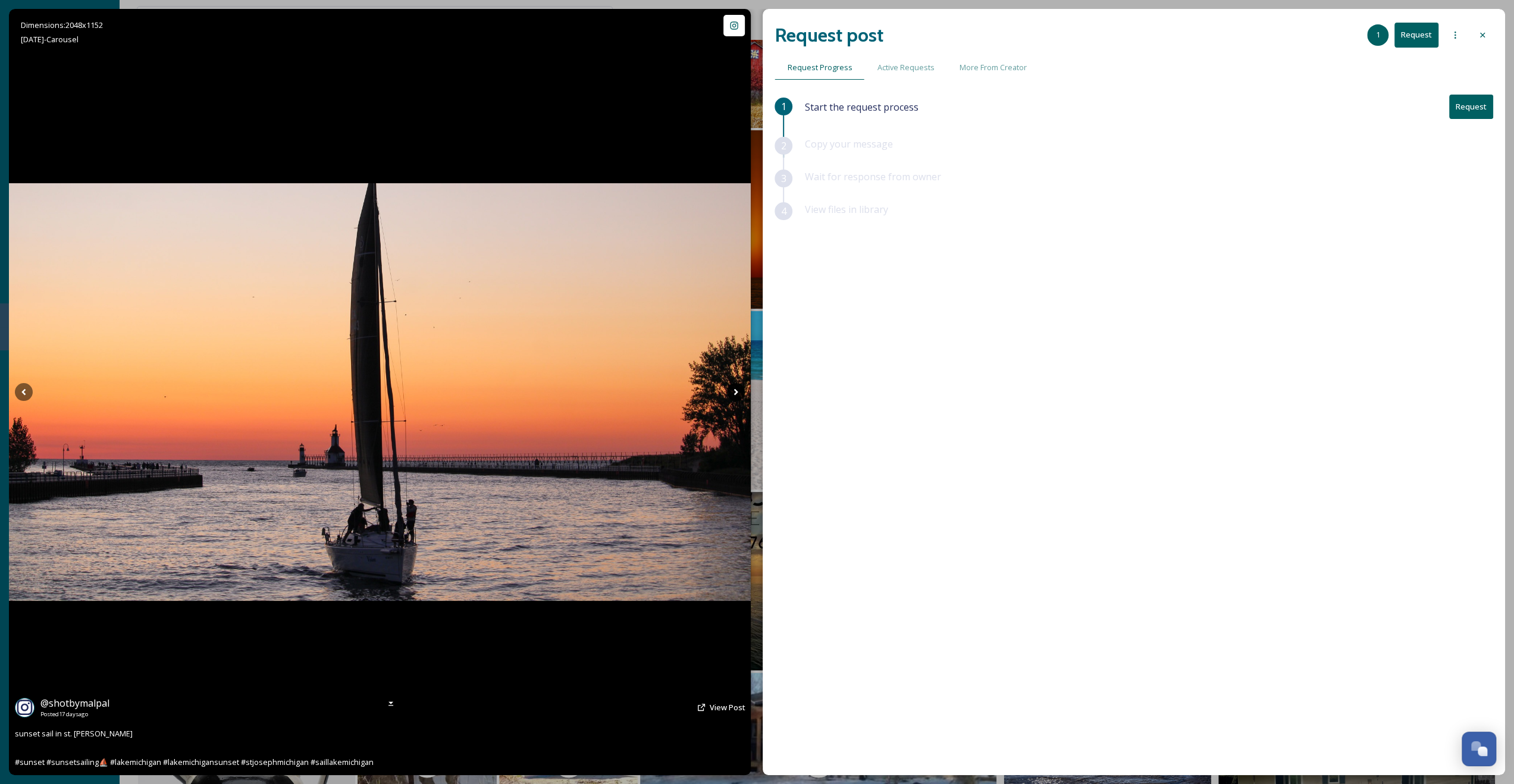
click at [730, 386] on icon at bounding box center [736, 392] width 18 height 18
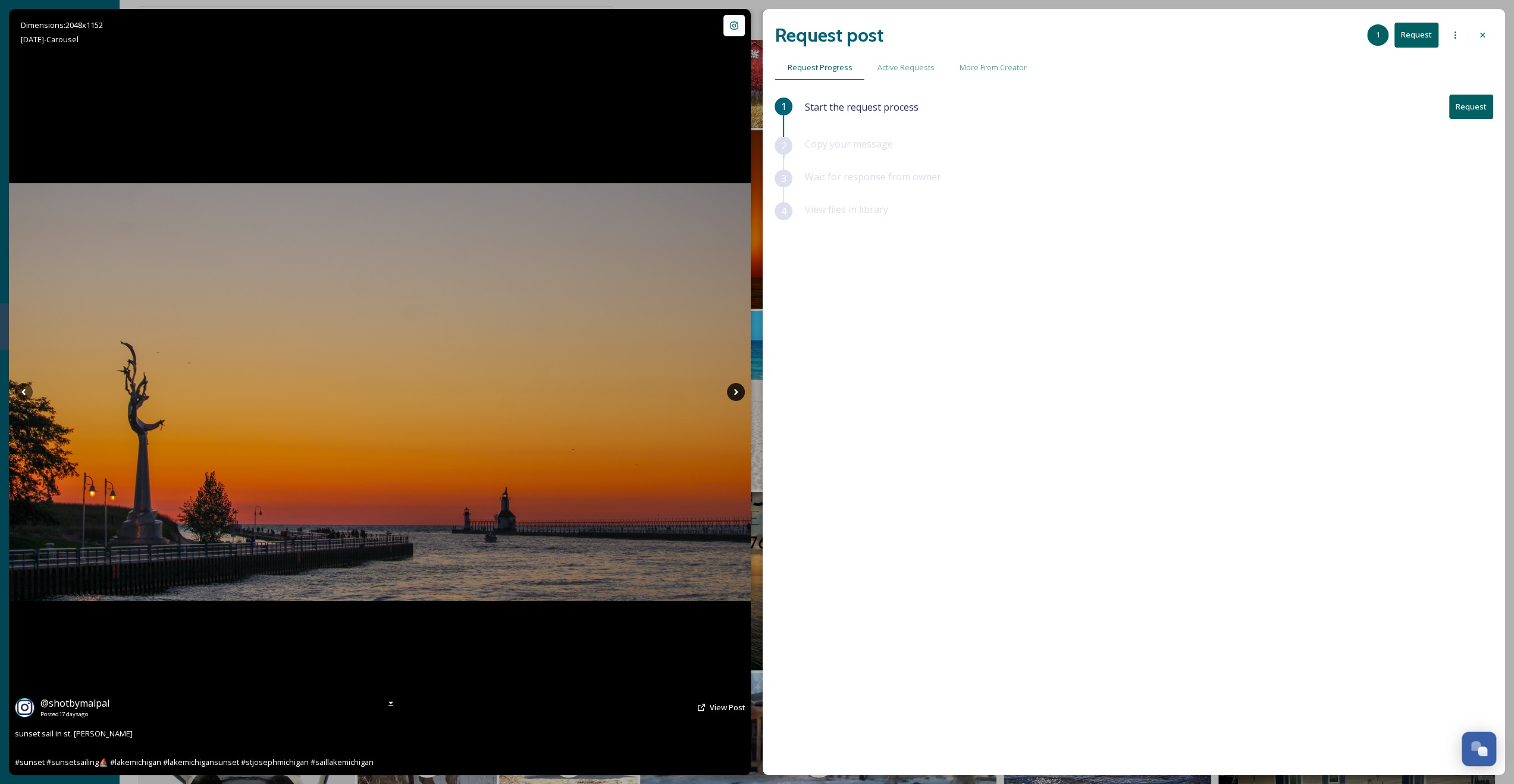
click at [731, 386] on icon at bounding box center [736, 392] width 18 height 18
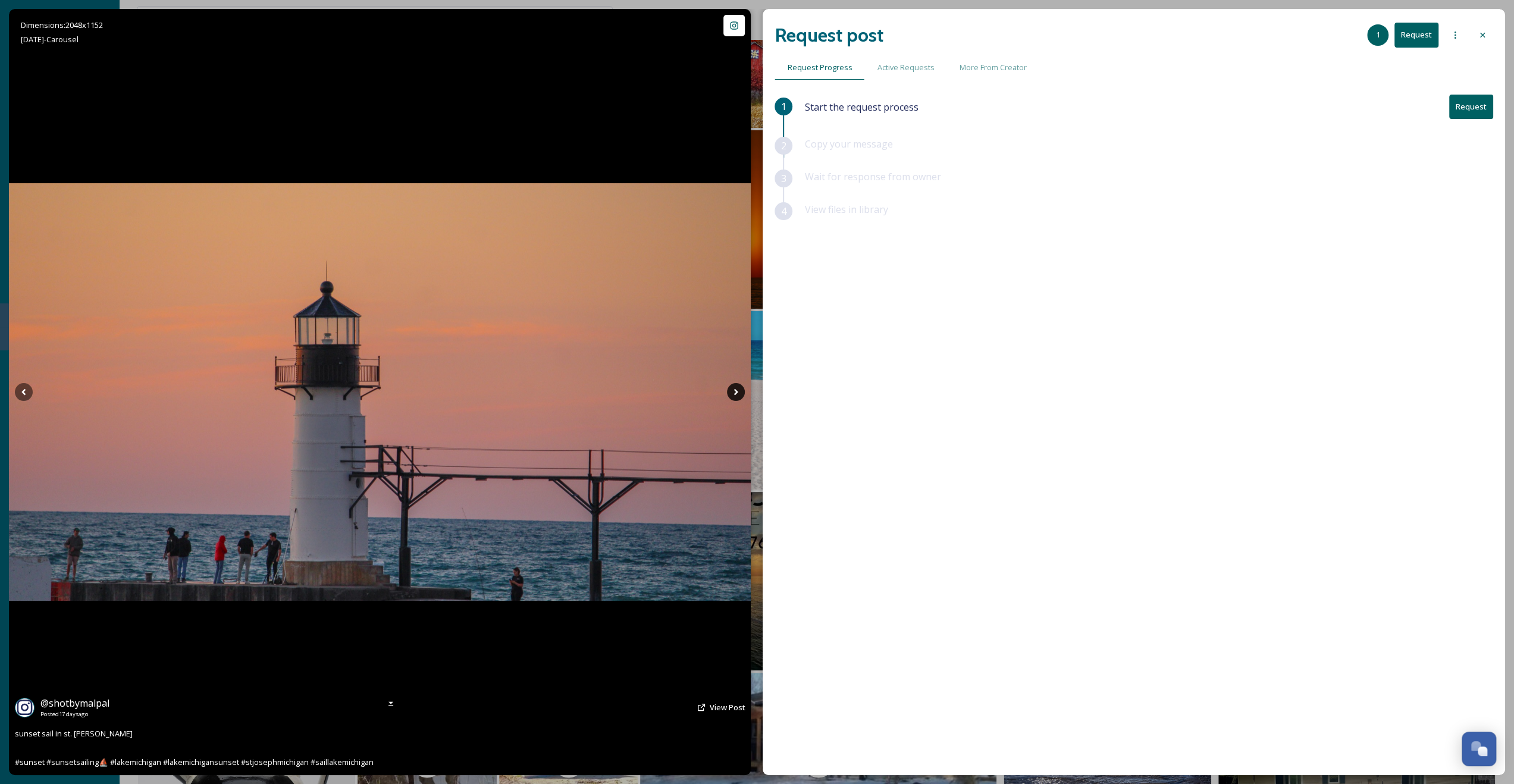
click at [731, 386] on icon at bounding box center [736, 392] width 18 height 18
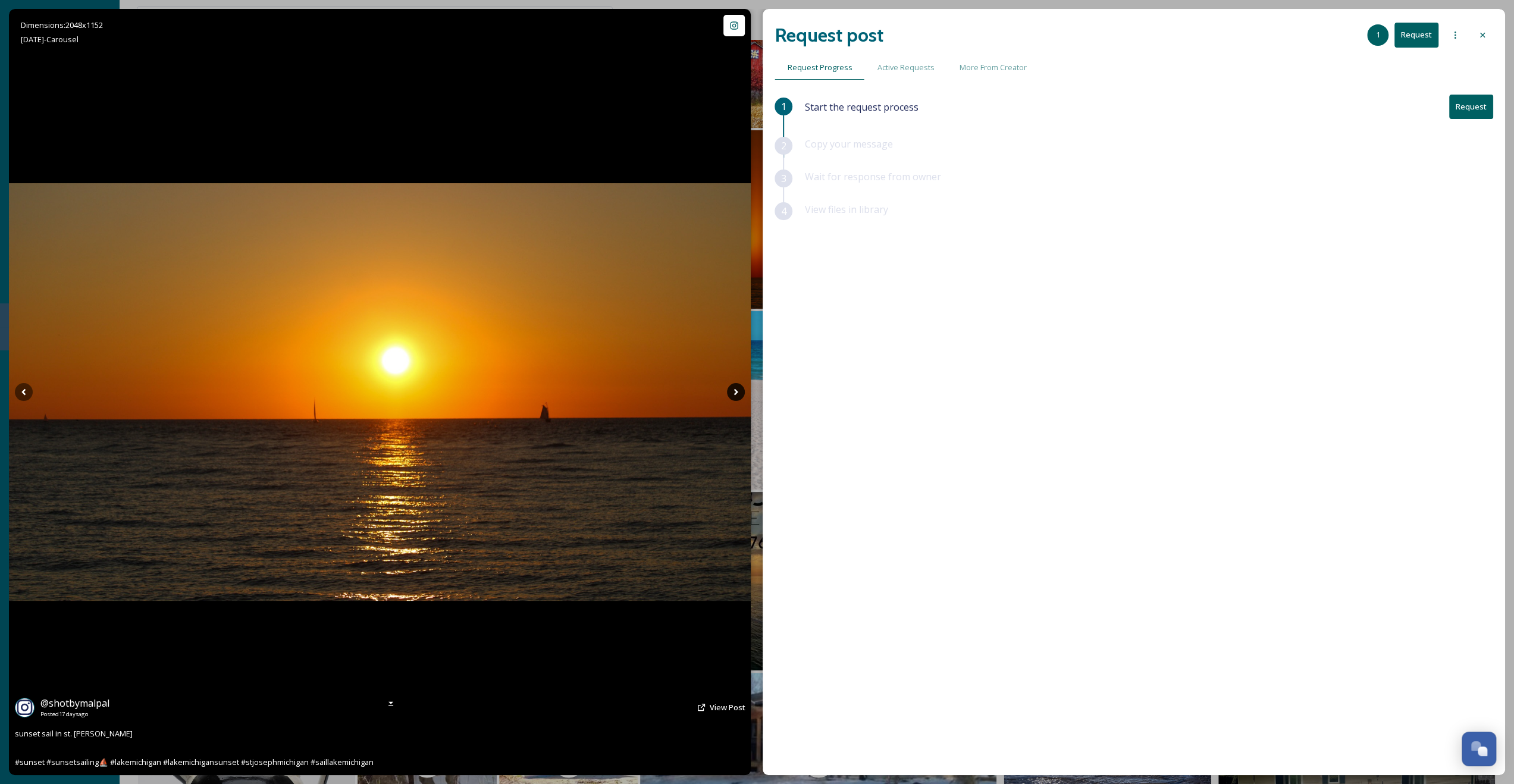
click at [731, 386] on icon at bounding box center [736, 392] width 18 height 18
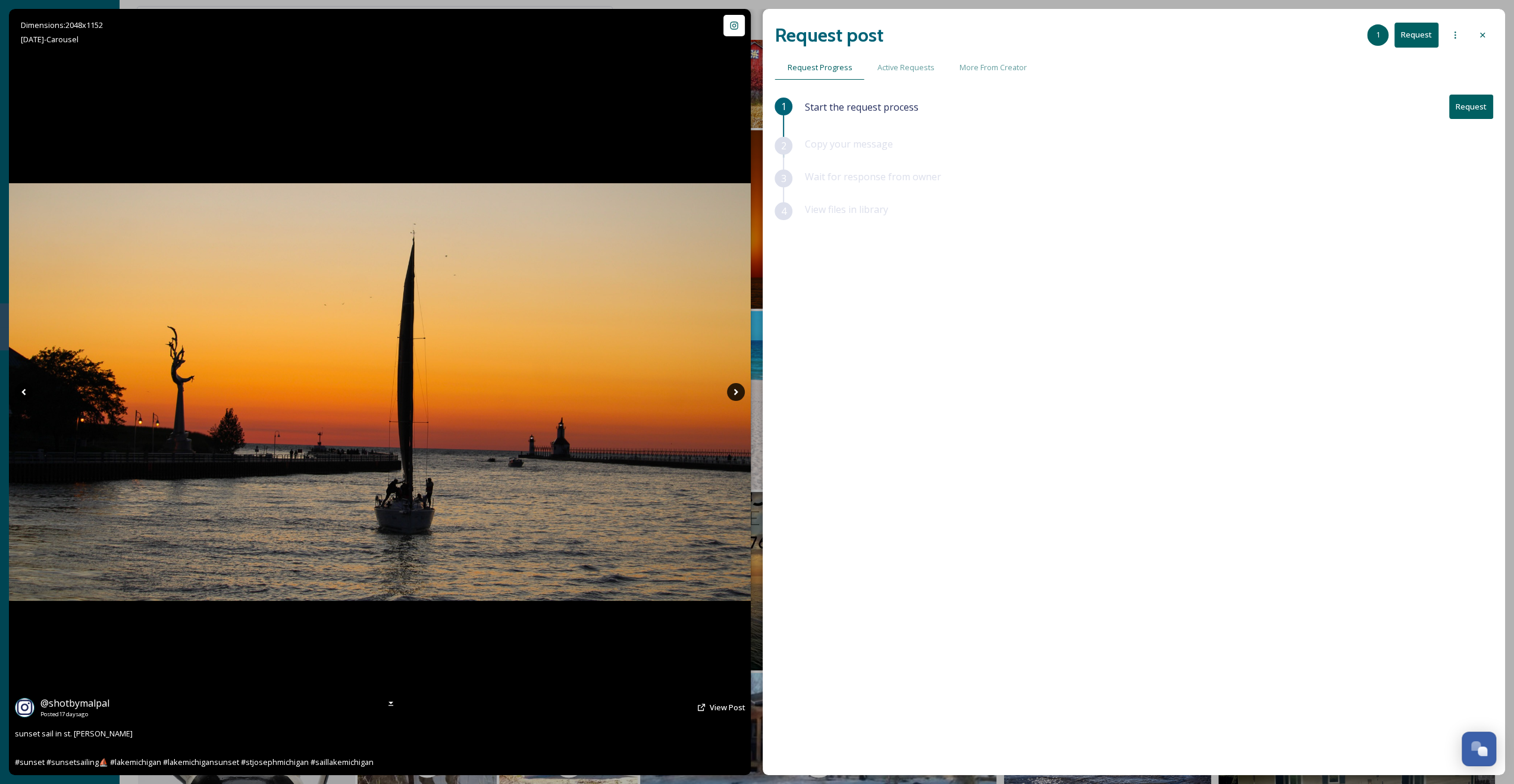
click at [732, 386] on icon at bounding box center [736, 392] width 18 height 18
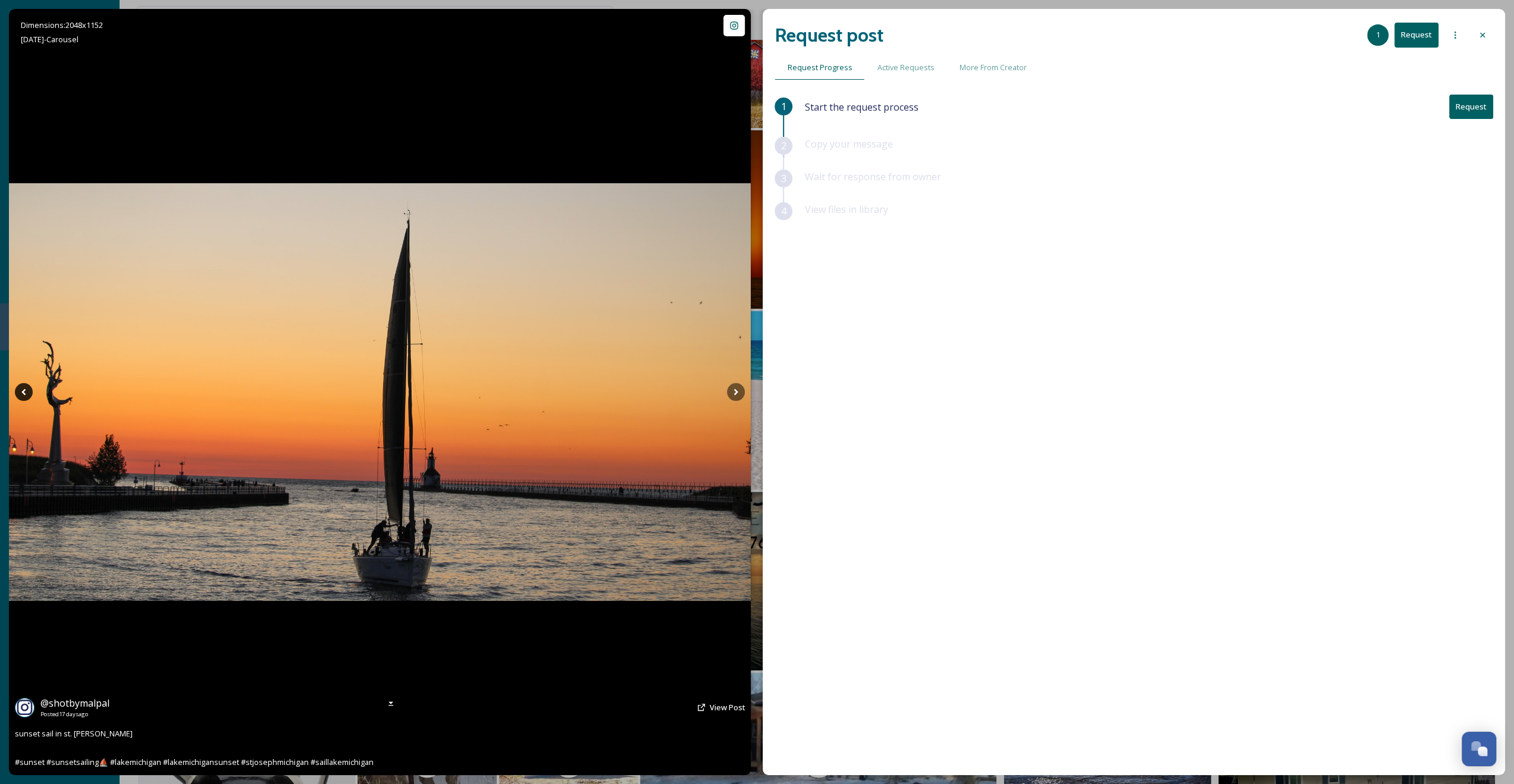
click at [20, 389] on icon at bounding box center [23, 392] width 18 height 18
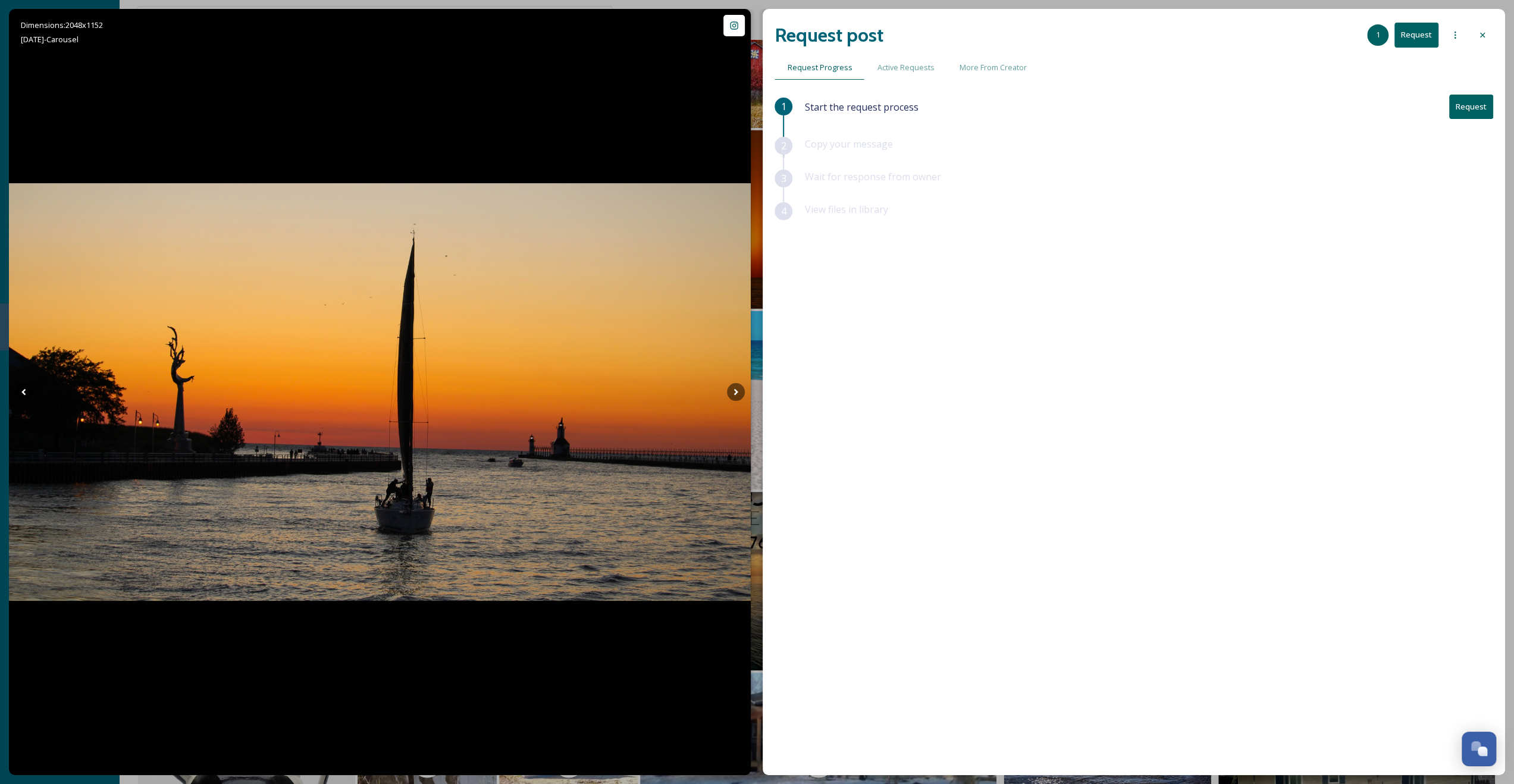
click at [1454, 107] on button "Request" at bounding box center [1471, 107] width 44 height 25
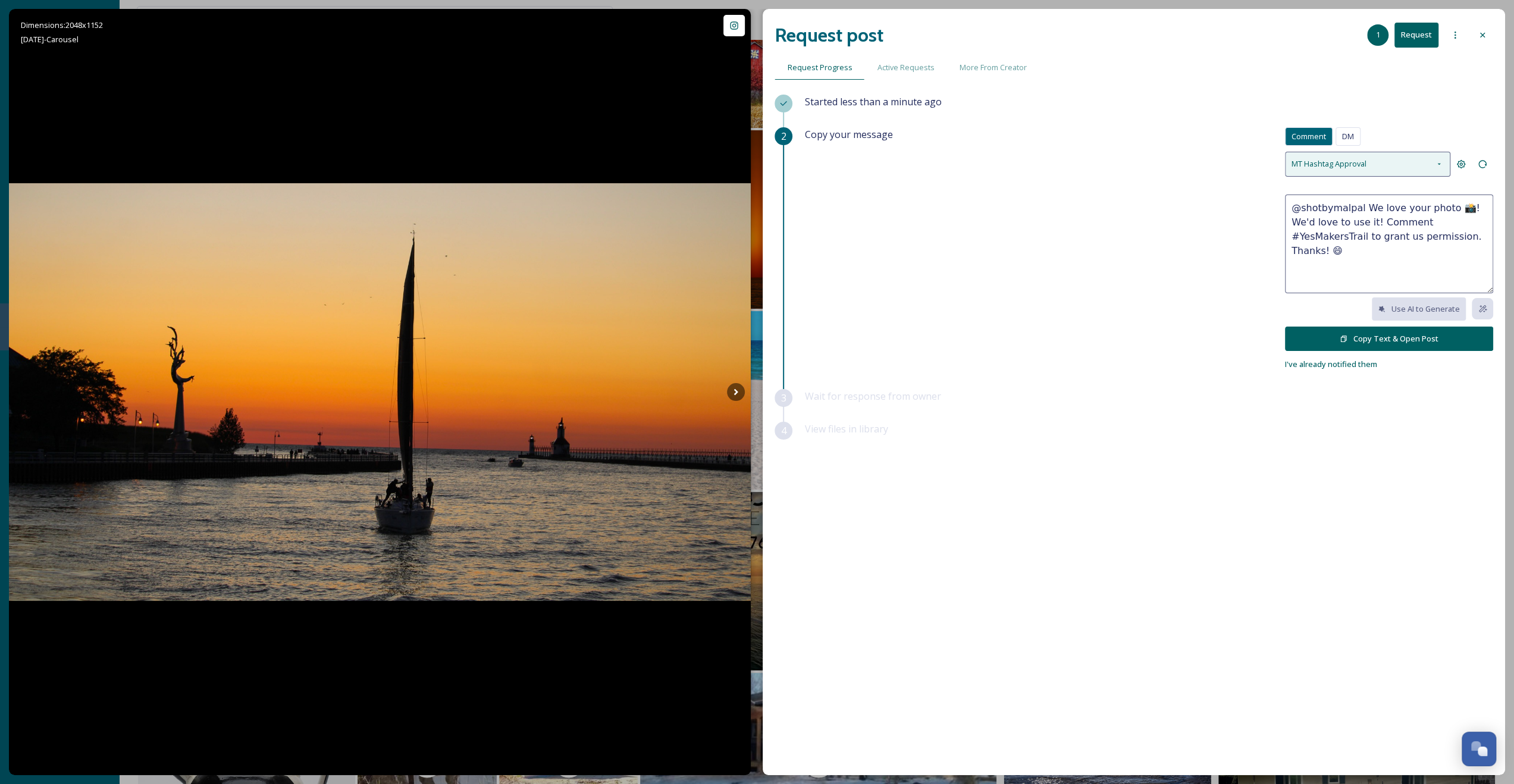
click at [1388, 160] on div "MT Hashtag Approval" at bounding box center [1368, 164] width 166 height 25
click at [1315, 201] on div "TC Hashtag Approval" at bounding box center [1388, 193] width 207 height 26
type textarea "@shotbymalpal What a beautiful shot 📸! We’d love to share this to promote our r…"
click at [1356, 340] on button "Copy Text & Open Post" at bounding box center [1389, 339] width 208 height 25
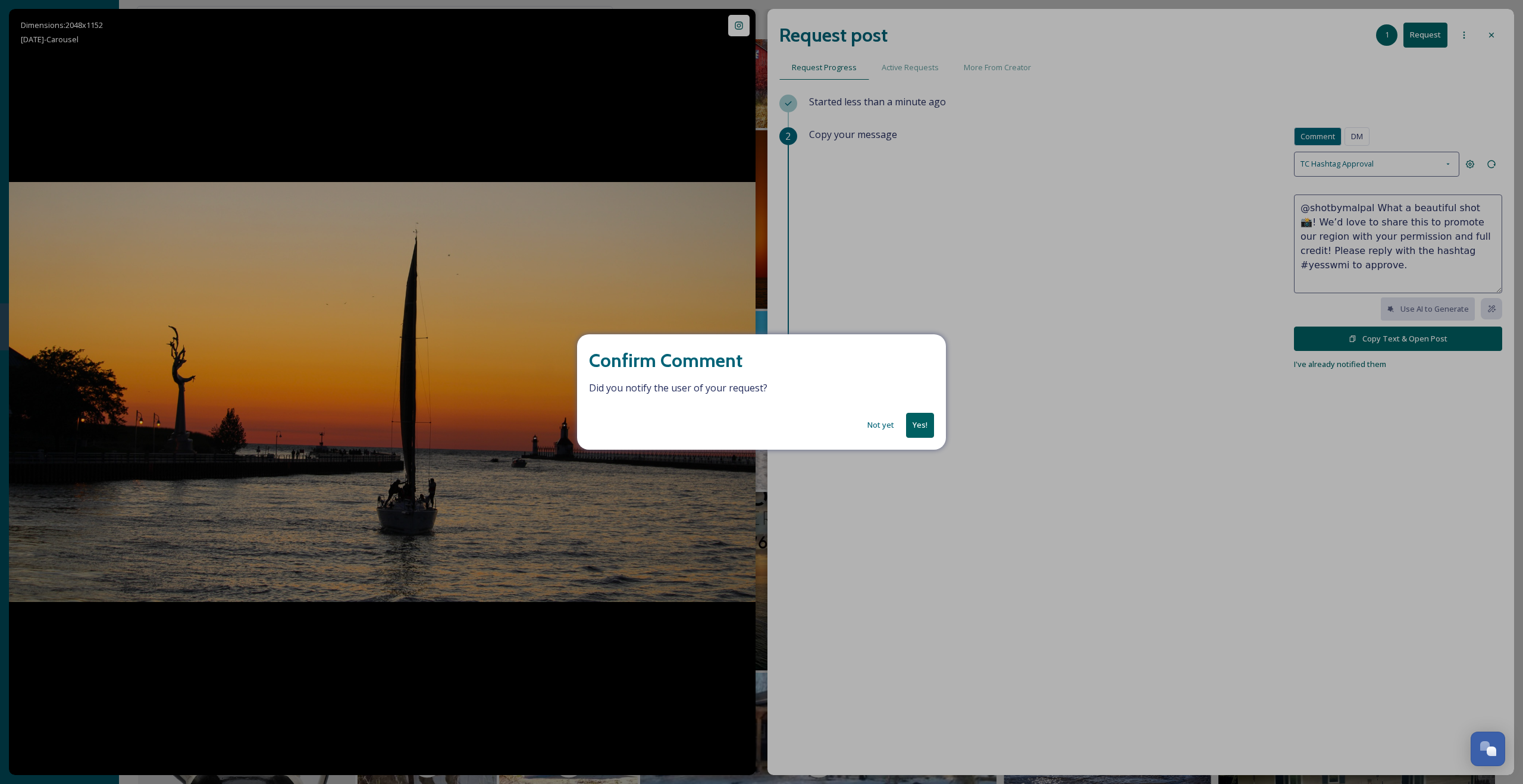
click at [925, 425] on button "Yes!" at bounding box center [920, 425] width 28 height 25
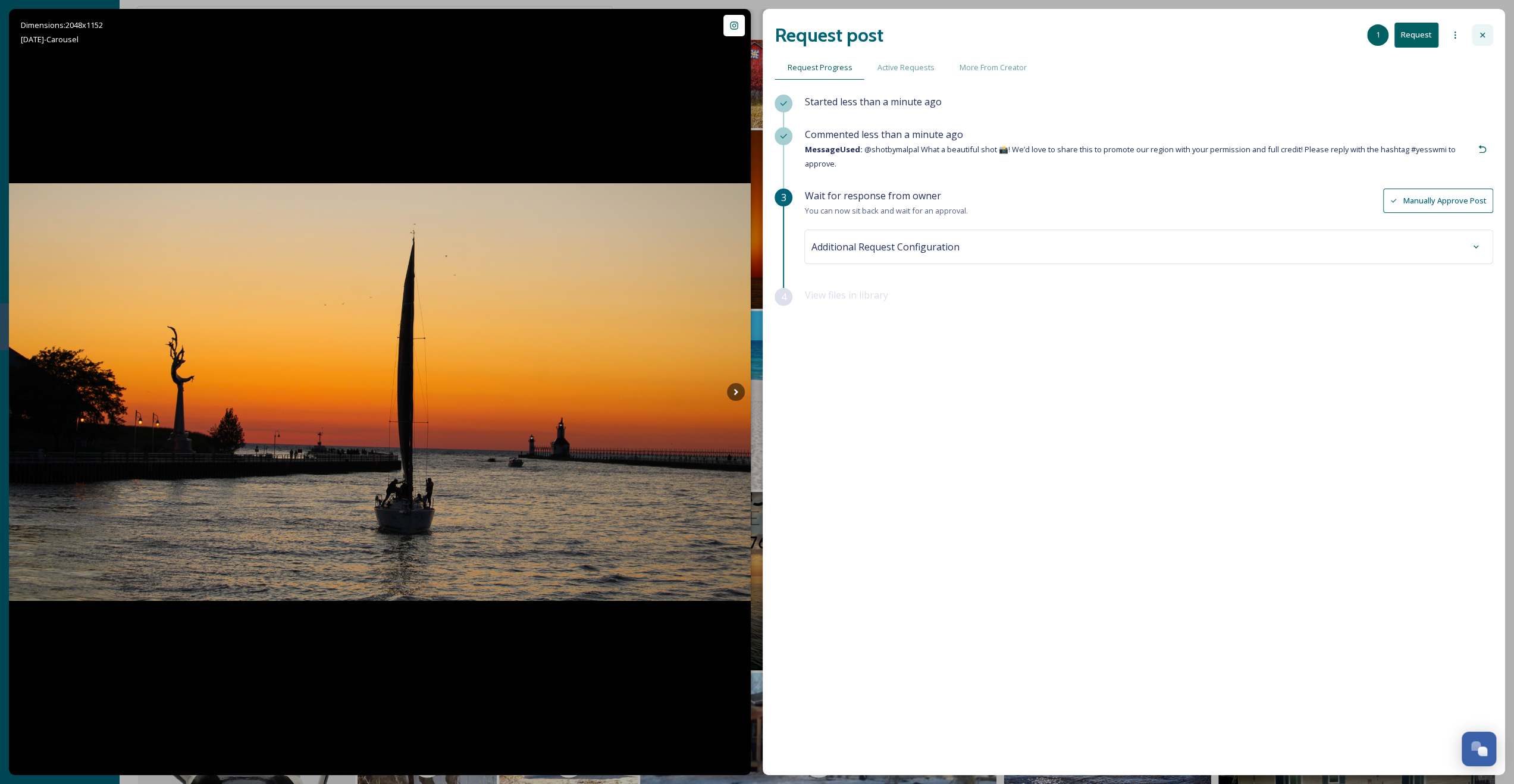
click at [1479, 30] on div at bounding box center [1482, 35] width 21 height 21
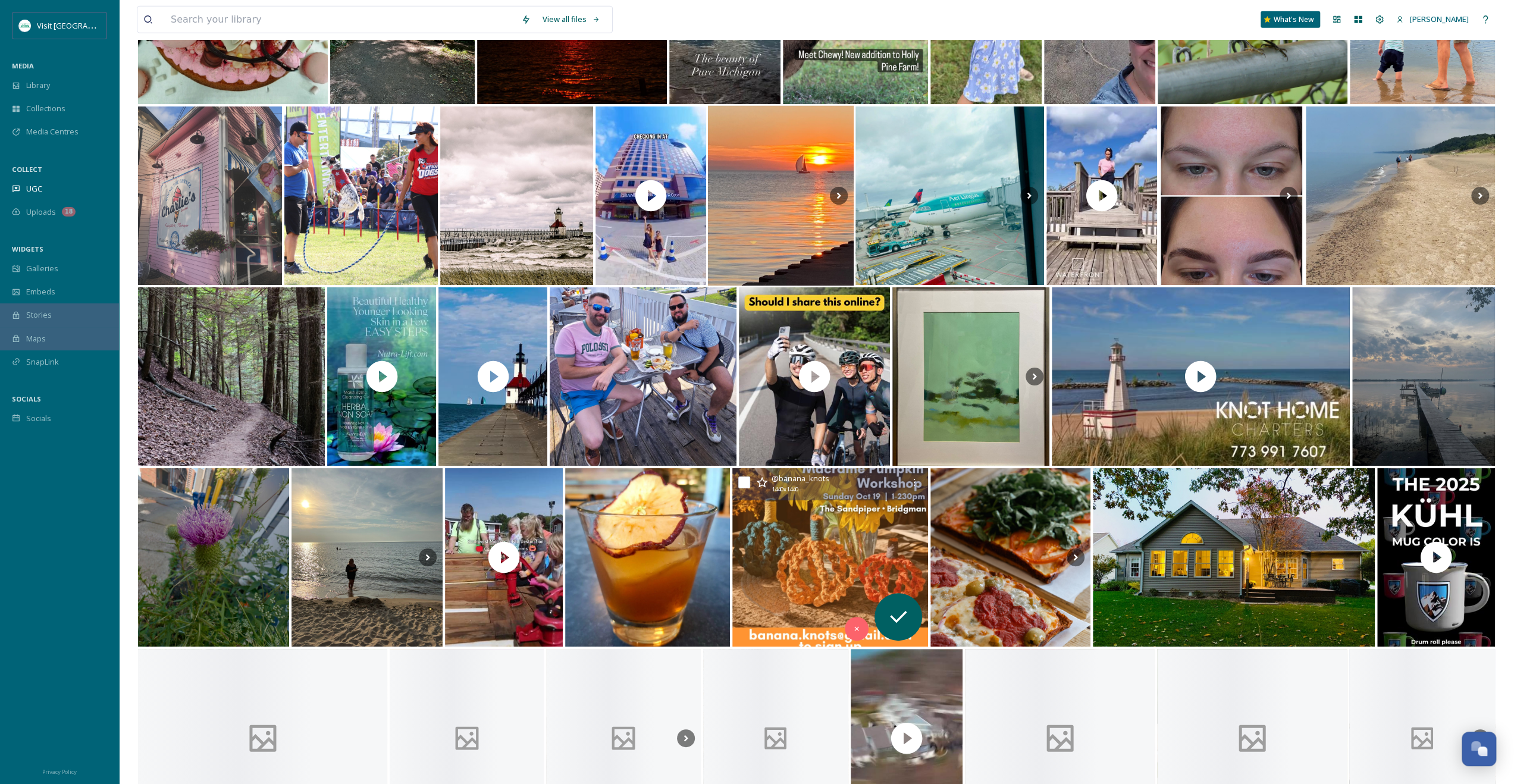
scroll to position [8091, 0]
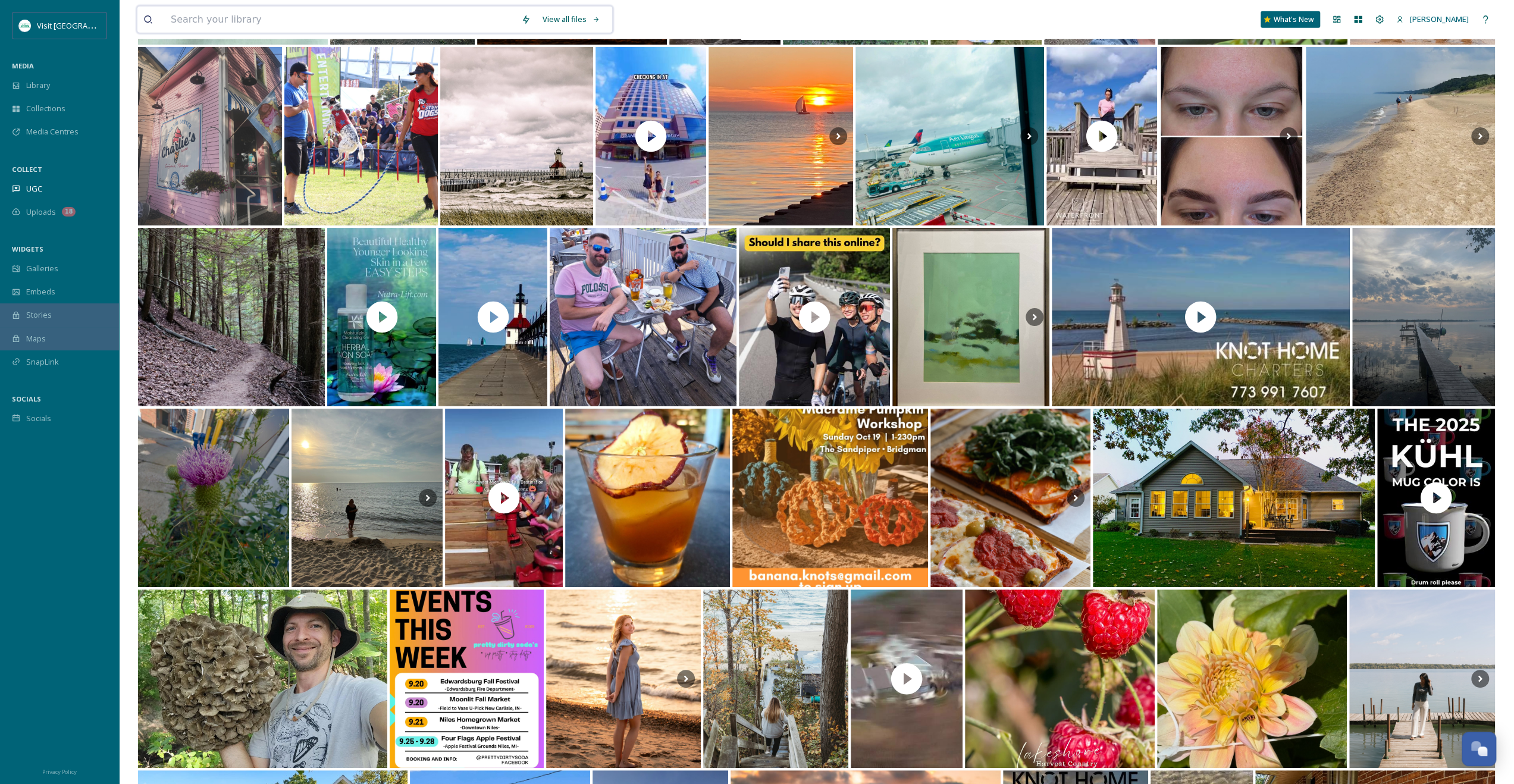
click at [311, 28] on input at bounding box center [340, 20] width 351 height 26
type input "cider"
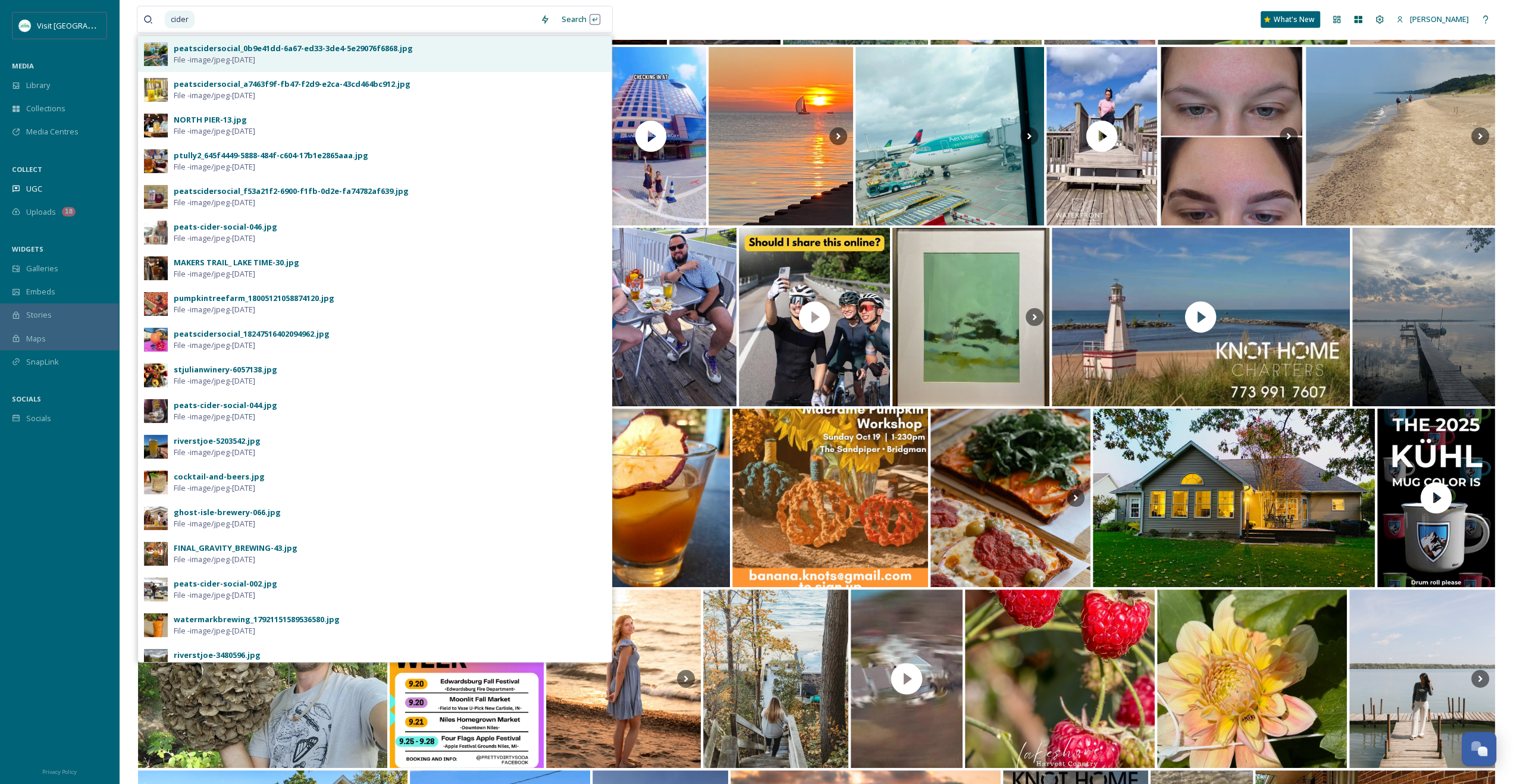
click at [306, 46] on div "peatscidersocial_0b9e41dd-6a67-ed33-3de4-5e29076f6868.jpg" at bounding box center [293, 49] width 239 height 12
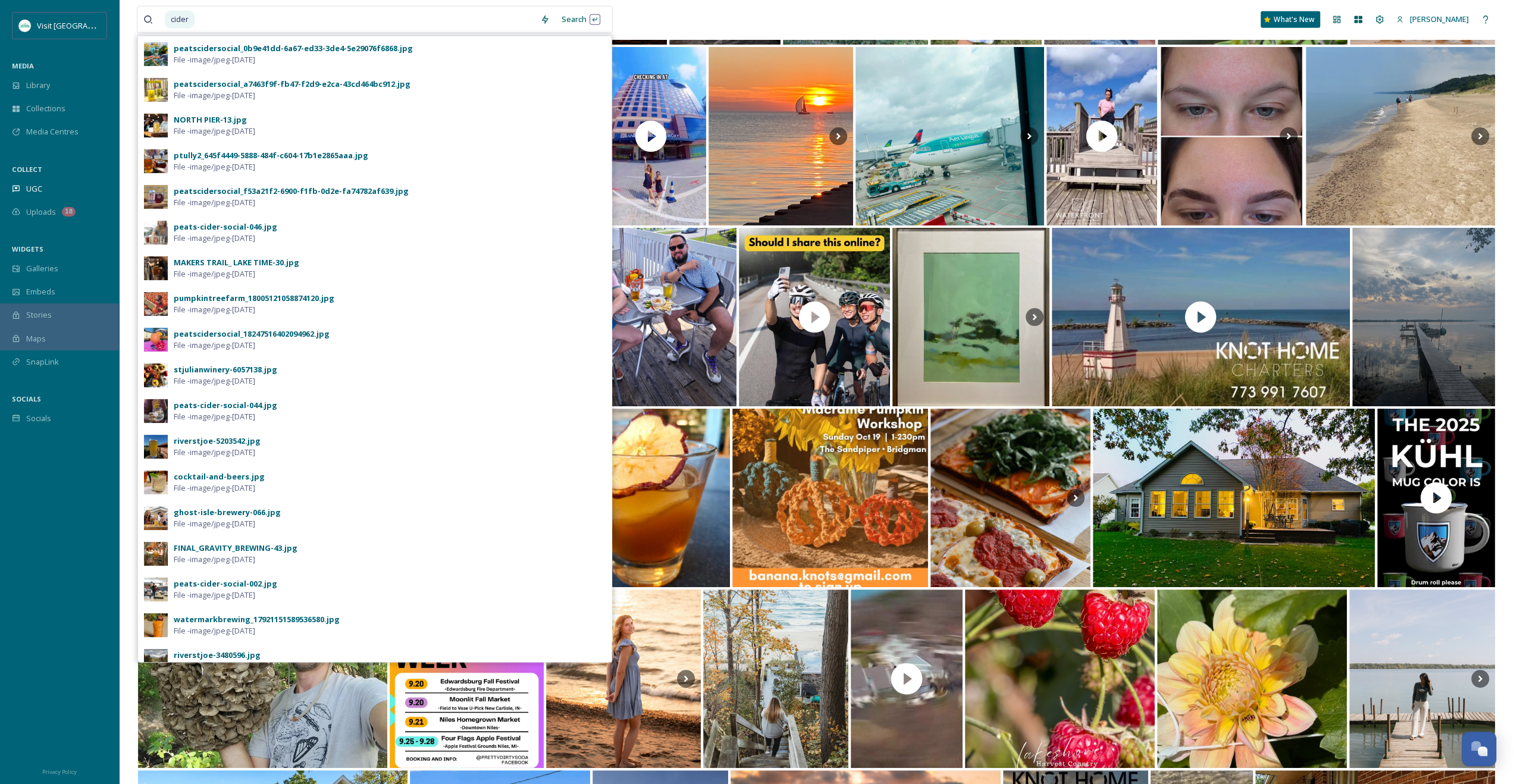
click at [306, 47] on img at bounding box center [361, 136] width 153 height 179
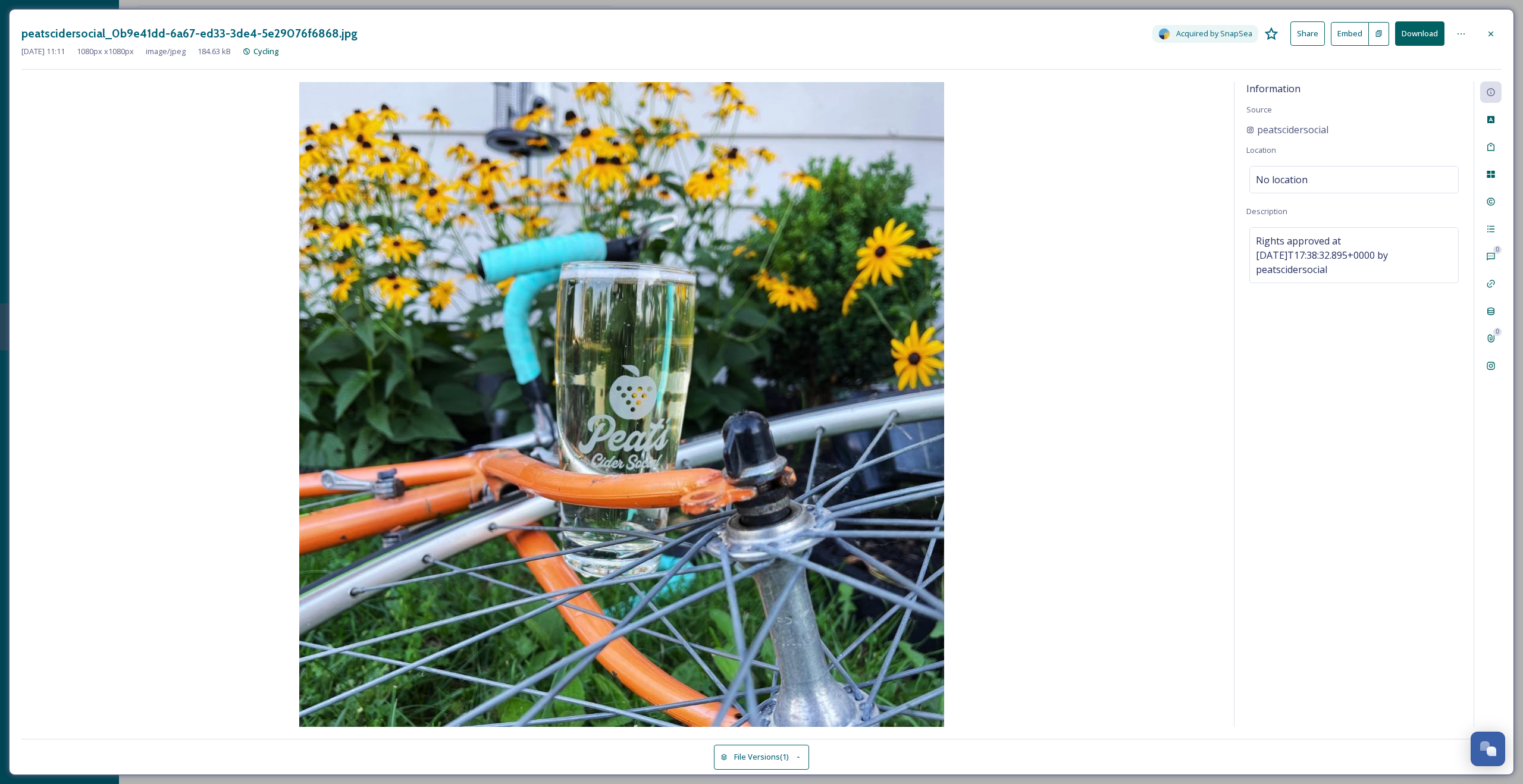
drag, startPoint x: 1492, startPoint y: 50, endPoint x: 1502, endPoint y: 38, distance: 15.6
click at [1492, 50] on div "Dec 11 2024 11:11 1080 px x 1080 px image/jpeg 184.63 kB Cycling" at bounding box center [761, 52] width 1480 height 12
click at [1503, 36] on div "peatscidersocial_0b9e41dd-6a67-ed33-3de4-5e29076f6868.jpg Acquired by SnapSea S…" at bounding box center [761, 391] width 1506 height 766
click at [1495, 26] on div at bounding box center [1490, 33] width 21 height 21
